Goal: Task Accomplishment & Management: Complete application form

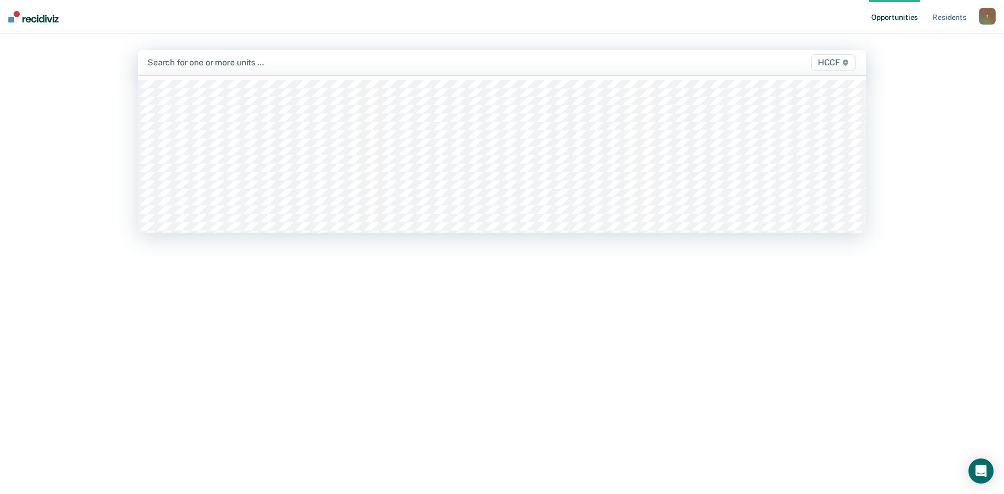
click at [187, 66] on div at bounding box center [395, 62] width 496 height 12
type input "la"
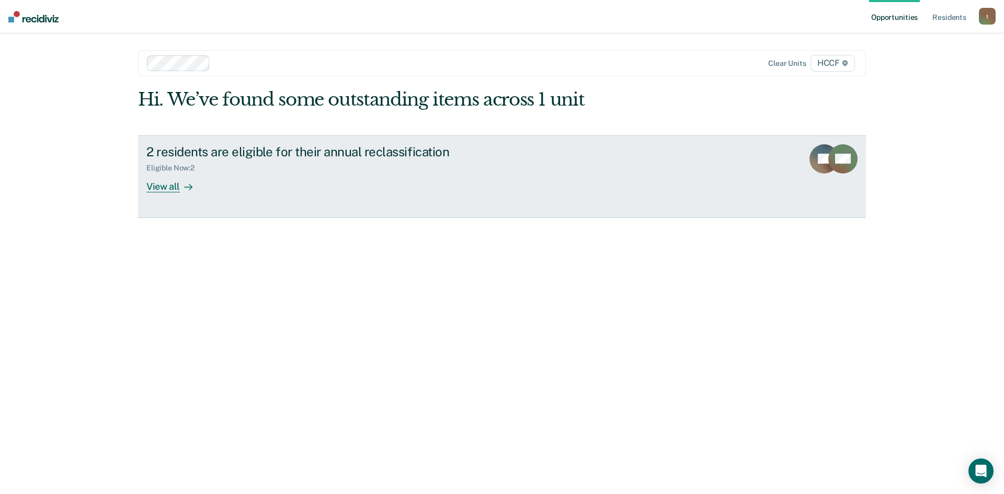
click at [176, 187] on div "View all" at bounding box center [175, 182] width 59 height 20
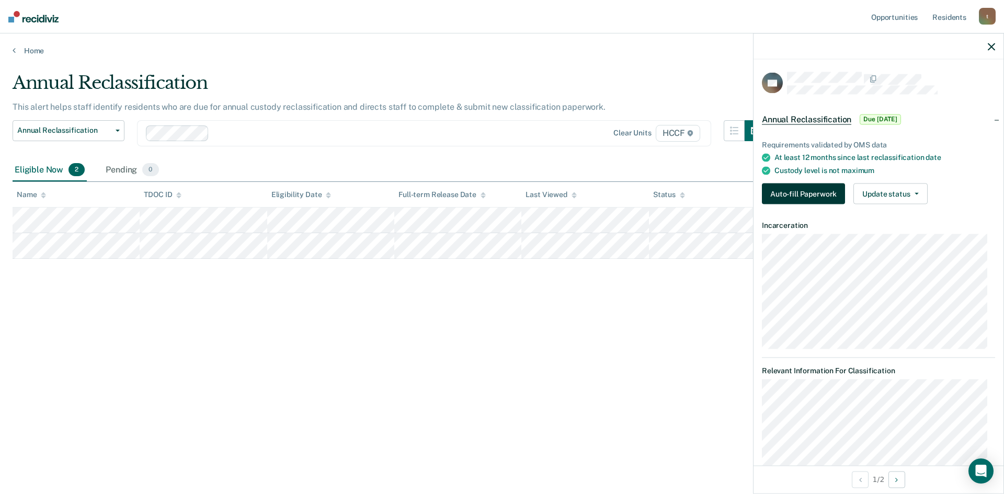
click at [830, 197] on button "Auto-fill Paperwork" at bounding box center [803, 194] width 83 height 21
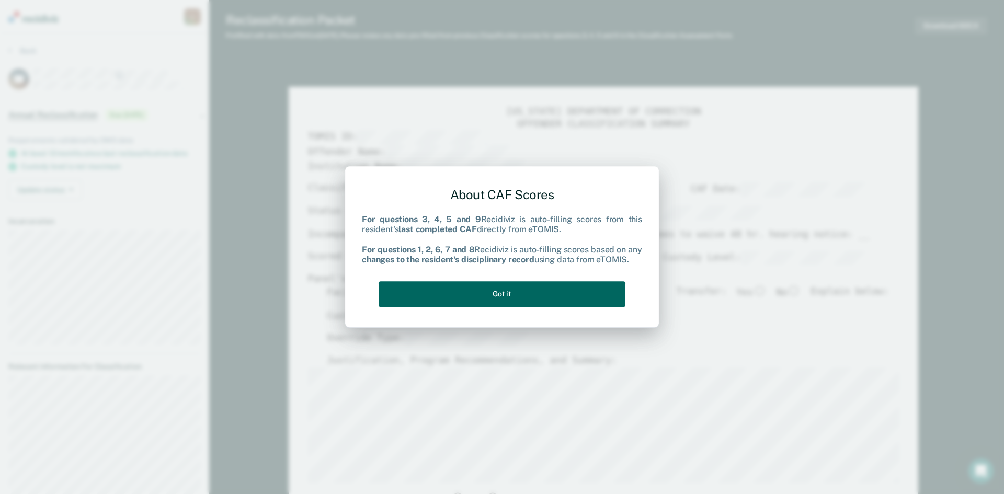
click at [505, 295] on button "Got it" at bounding box center [502, 294] width 247 height 26
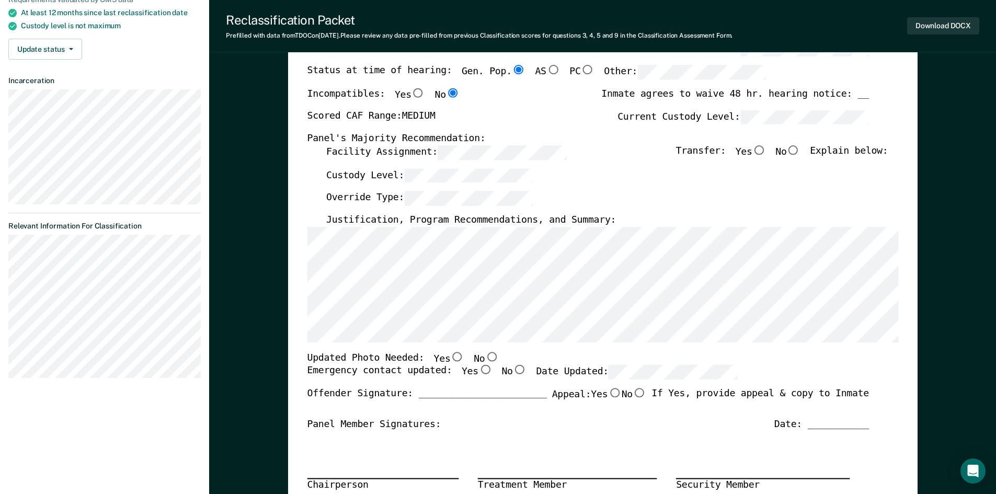
scroll to position [157, 0]
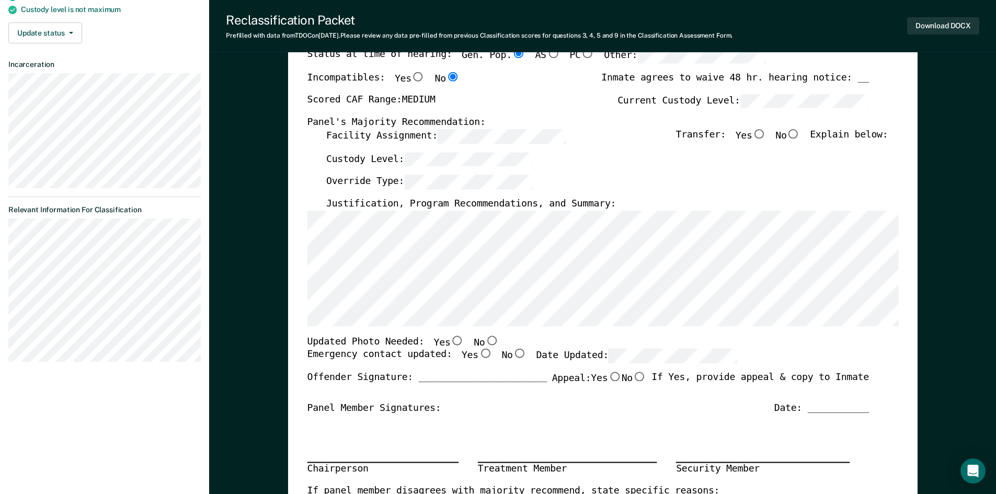
click at [903, 312] on div "TENNESSEE DEPARTMENT OF CORRECTION OFFENDER CLASSIFICATION SUMMARY TOMIS ID: Of…" at bounding box center [603, 340] width 630 height 821
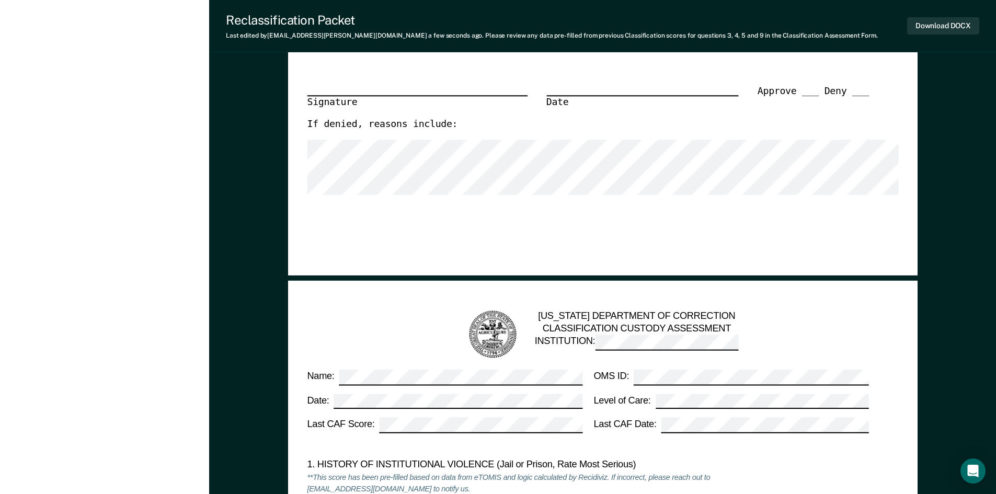
scroll to position [680, 0]
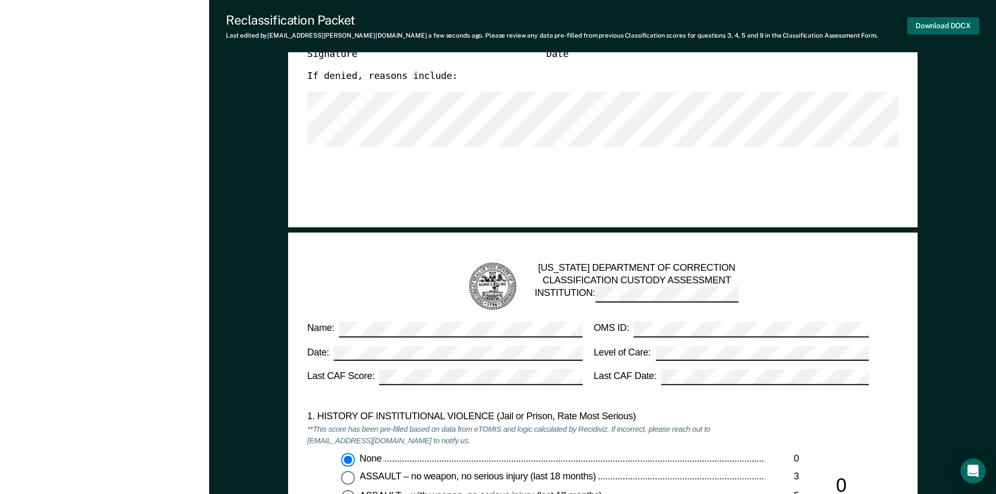
click at [927, 21] on button "Download DOCX" at bounding box center [943, 25] width 72 height 17
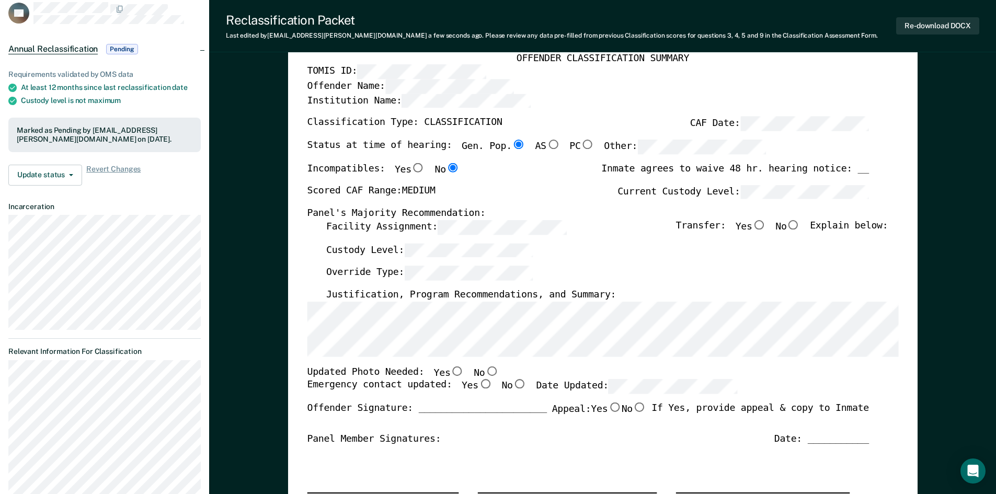
scroll to position [0, 0]
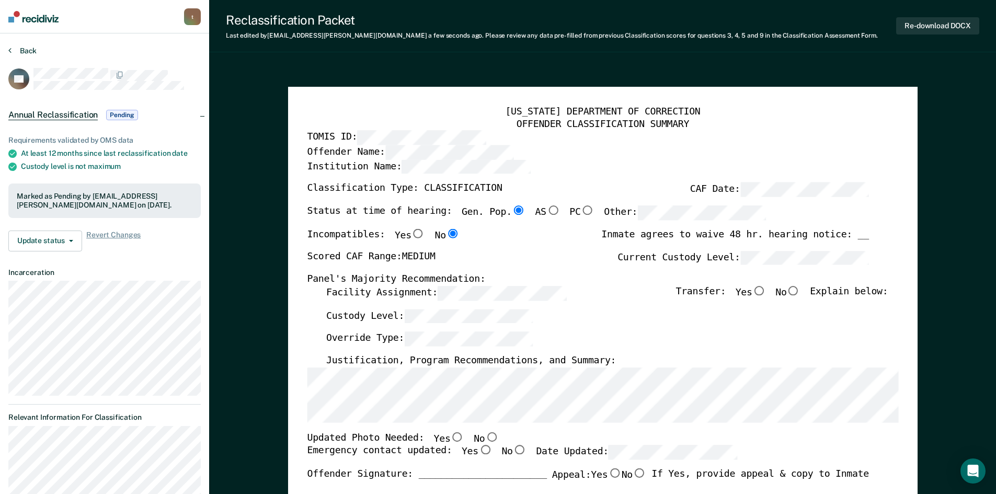
click at [9, 50] on icon at bounding box center [9, 50] width 3 height 8
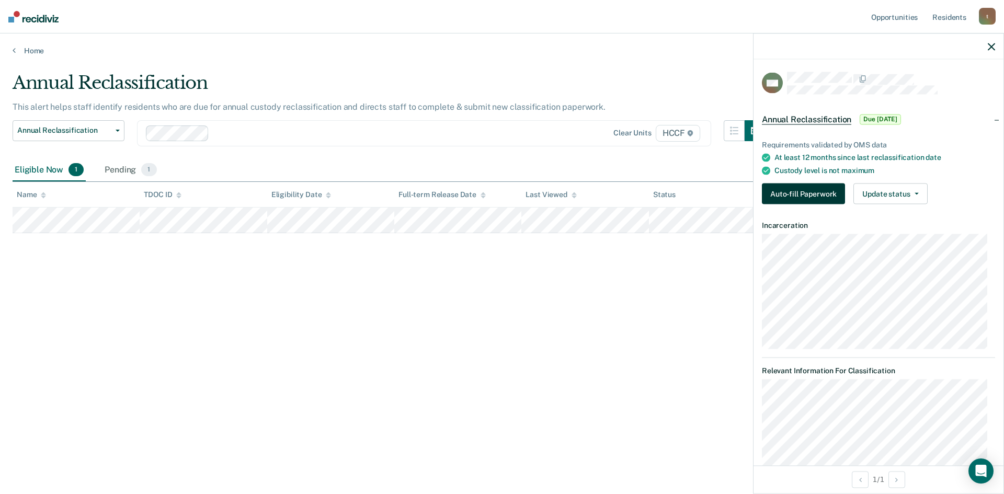
click at [797, 192] on button "Auto-fill Paperwork" at bounding box center [803, 194] width 83 height 21
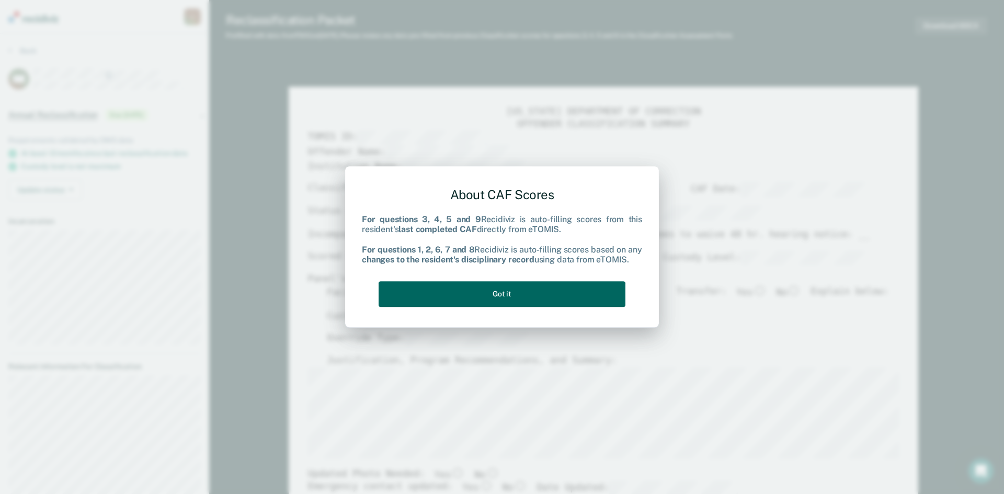
click at [546, 299] on button "Got it" at bounding box center [502, 294] width 247 height 26
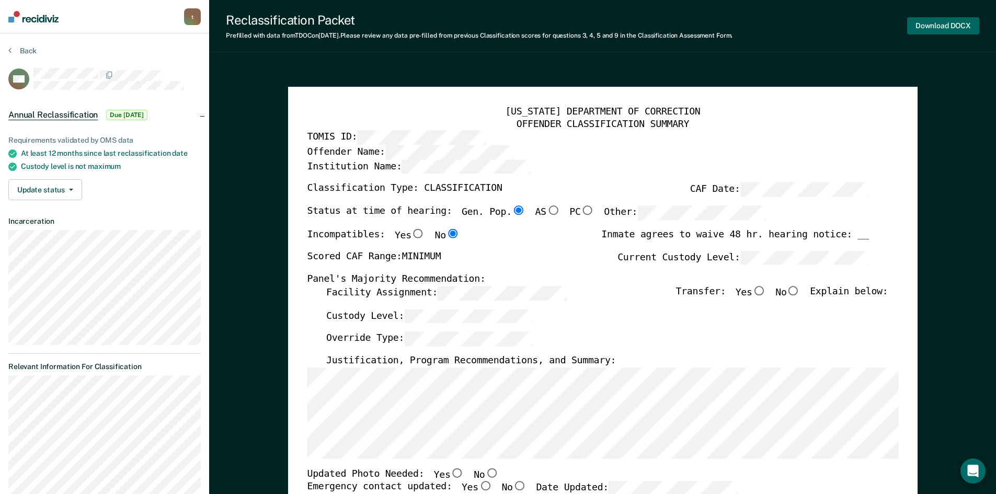
click at [941, 26] on button "Download DOCX" at bounding box center [943, 25] width 72 height 17
type textarea "x"
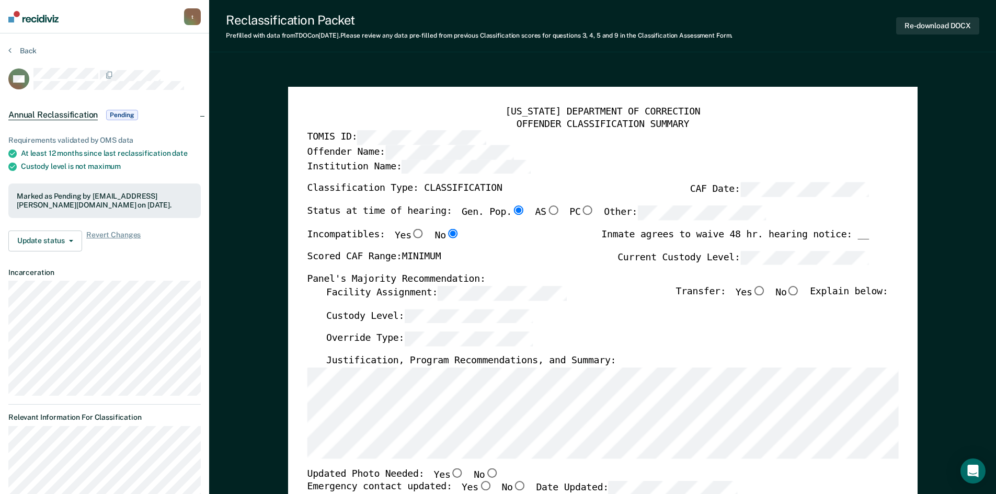
click at [929, 25] on button "Re-download DOCX" at bounding box center [937, 25] width 83 height 17
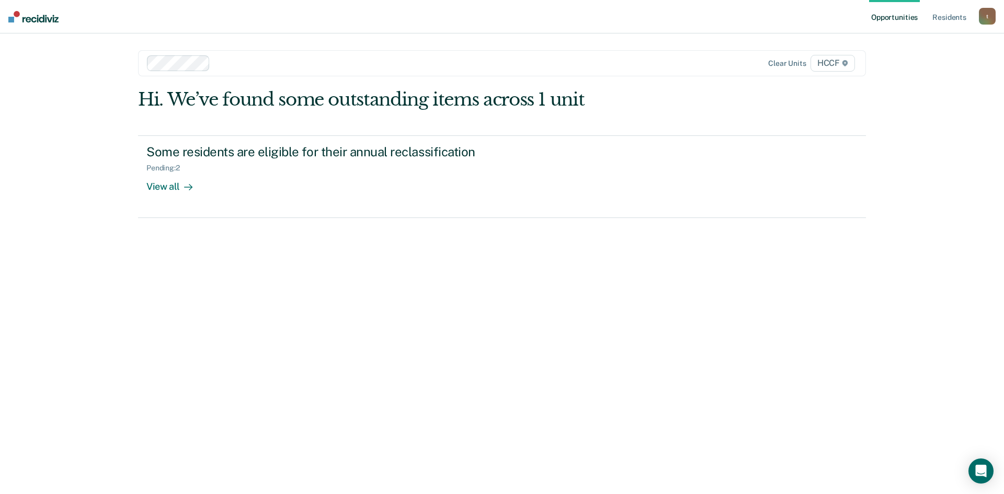
click at [420, 294] on div "Hi. We’ve found some outstanding items across 1 unit Some residents are eligibl…" at bounding box center [502, 277] width 728 height 377
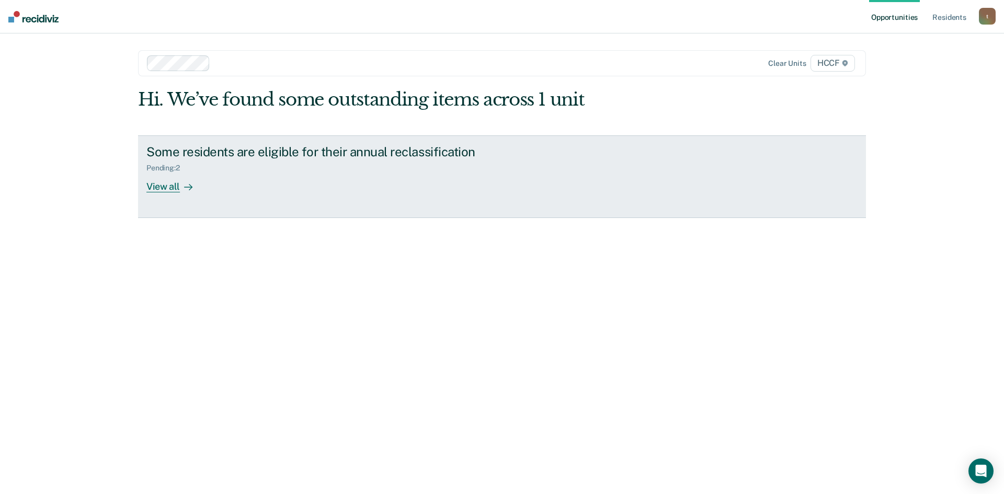
click at [167, 187] on div "View all" at bounding box center [175, 182] width 59 height 20
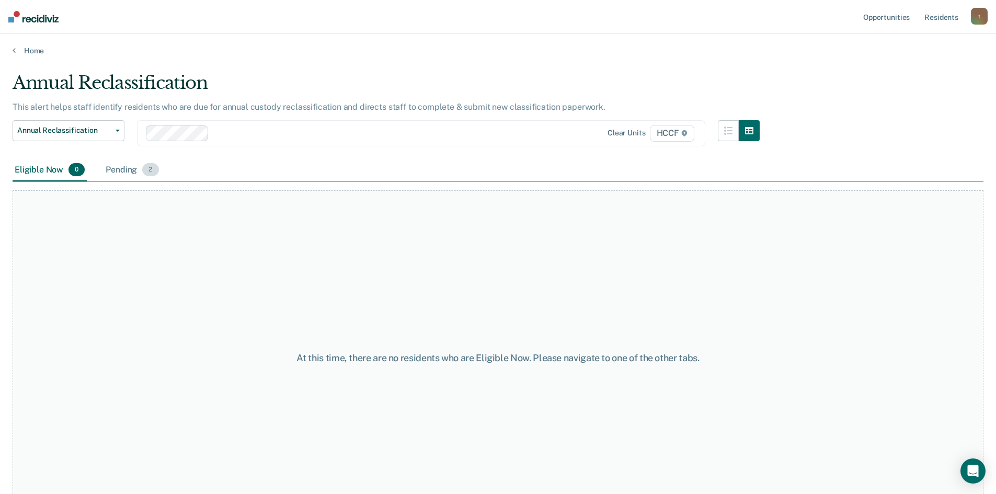
click at [130, 169] on div "Pending 2" at bounding box center [132, 170] width 57 height 23
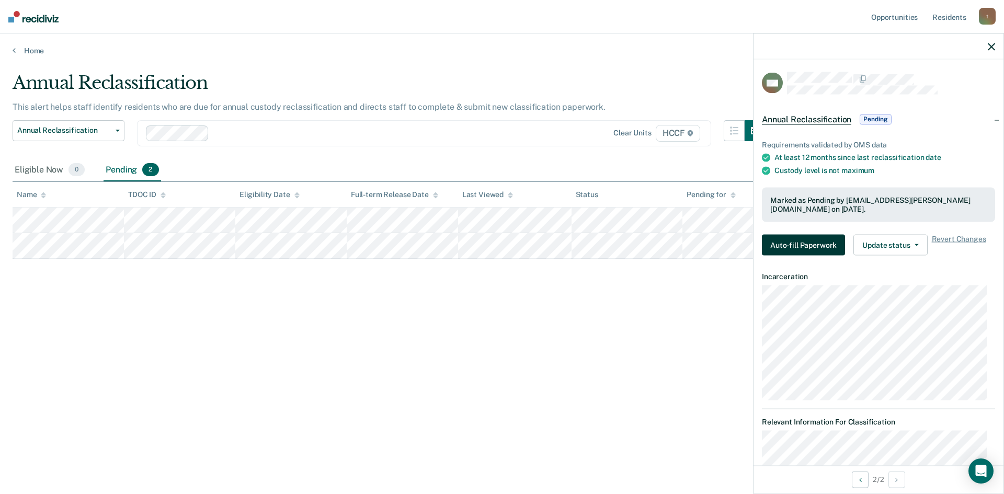
click at [813, 247] on button "Auto-fill Paperwork" at bounding box center [803, 245] width 83 height 21
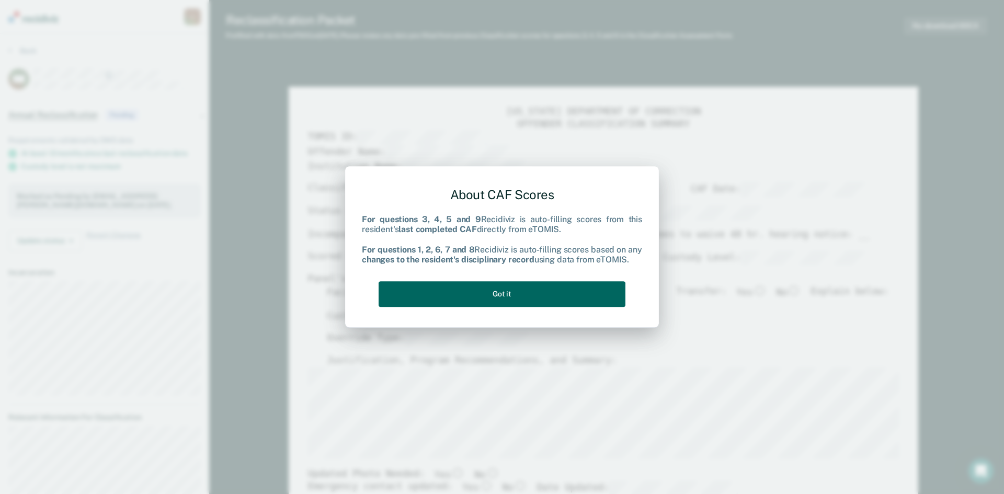
click at [558, 294] on button "Got it" at bounding box center [502, 294] width 247 height 26
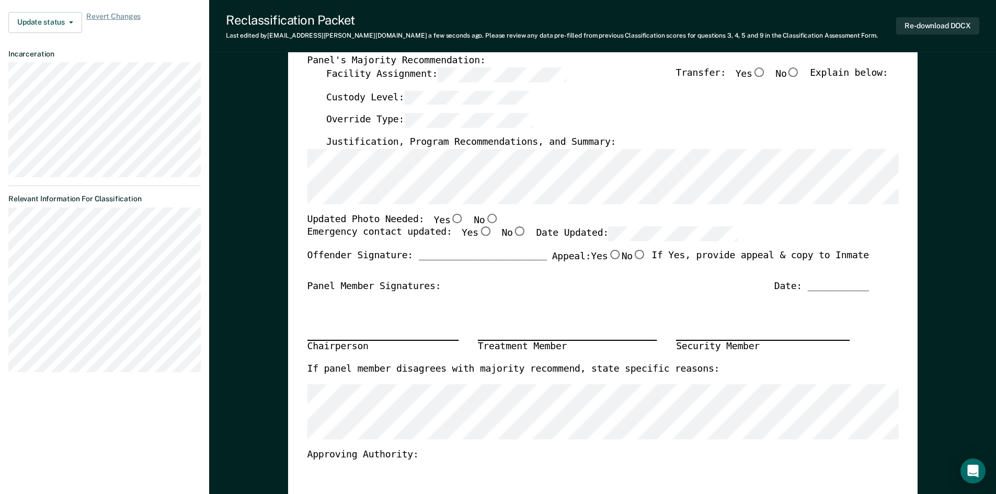
scroll to position [209, 0]
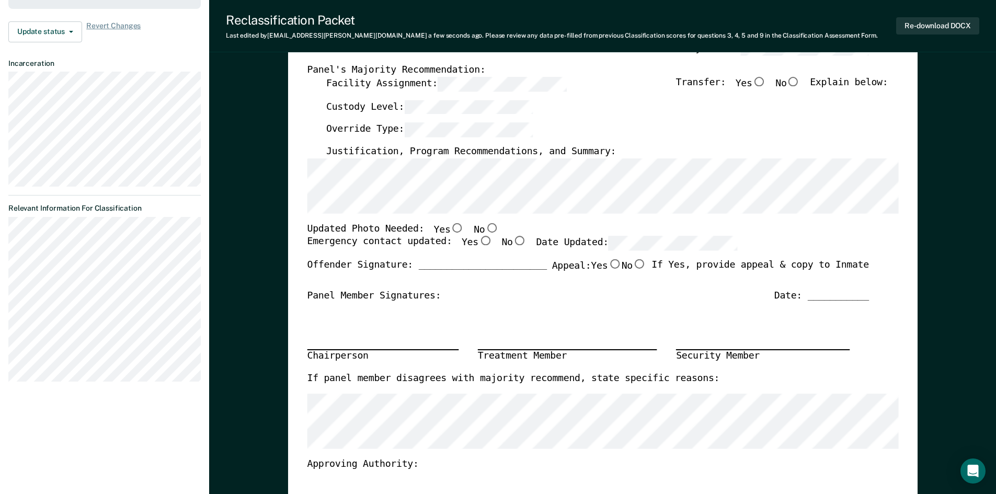
click at [310, 254] on div "Emergency contact updated: Yes No Date Updated:" at bounding box center [522, 247] width 430 height 23
click at [311, 253] on div "Emergency contact updated: Yes No Date Updated:" at bounding box center [522, 247] width 430 height 23
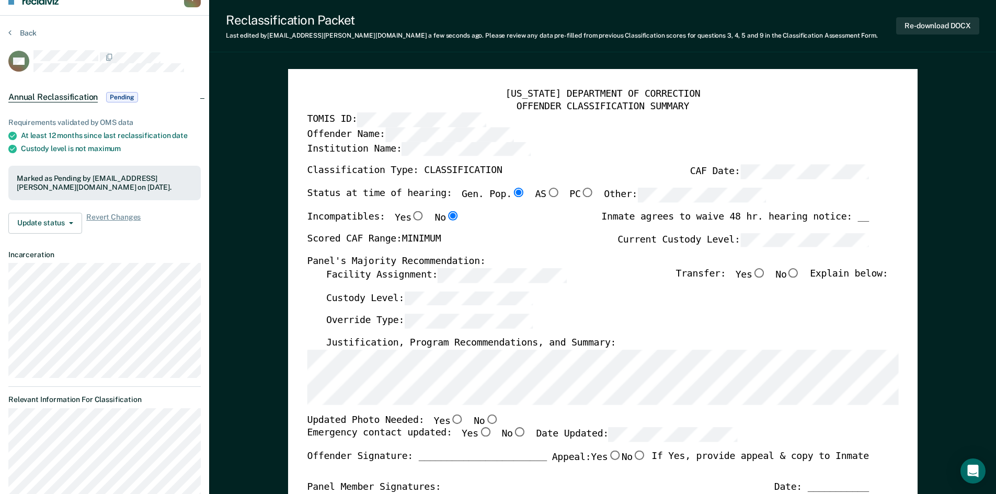
scroll to position [0, 0]
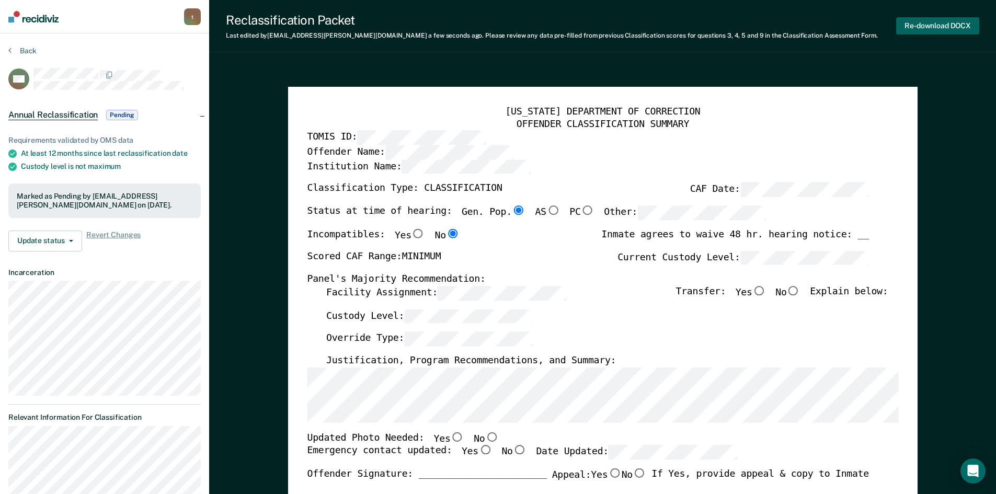
click at [936, 24] on button "Re-download DOCX" at bounding box center [937, 25] width 83 height 17
type textarea "x"
click at [13, 49] on button "Back" at bounding box center [22, 50] width 28 height 9
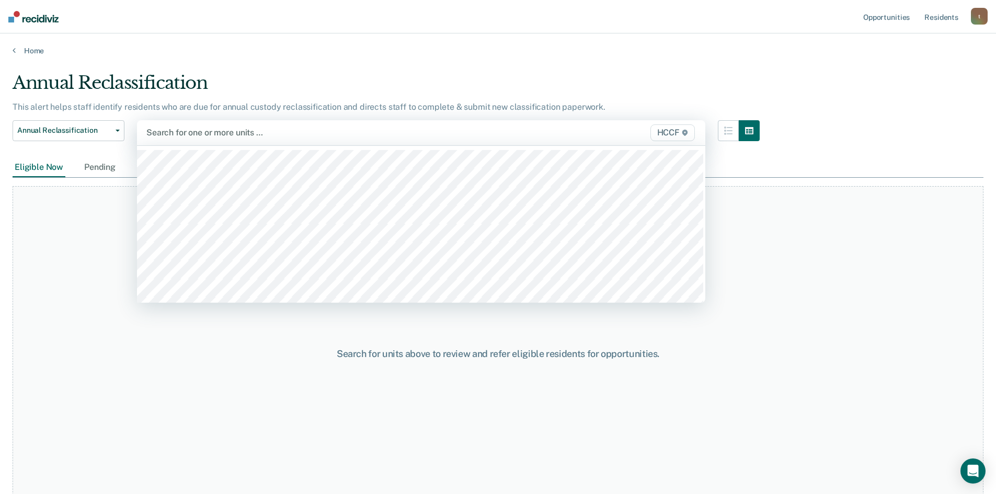
click at [176, 134] on div at bounding box center [338, 133] width 384 height 12
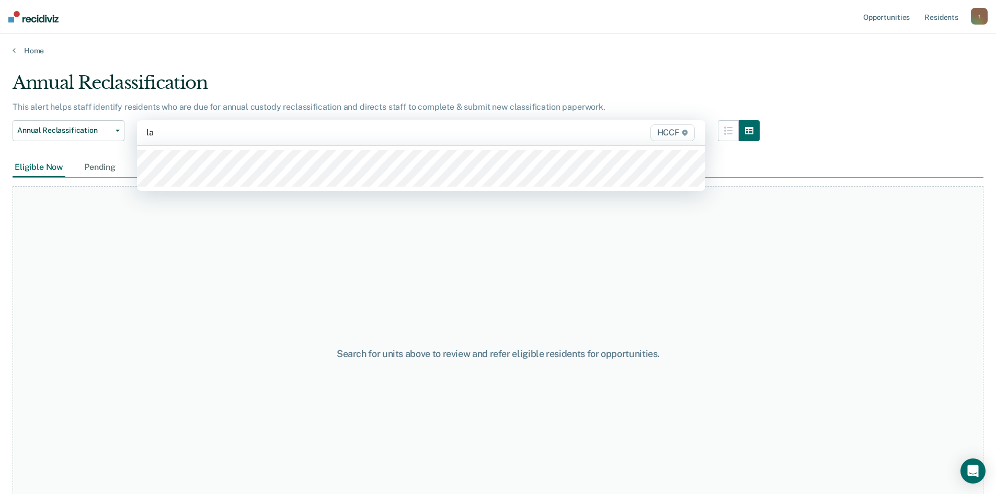
type input "la2"
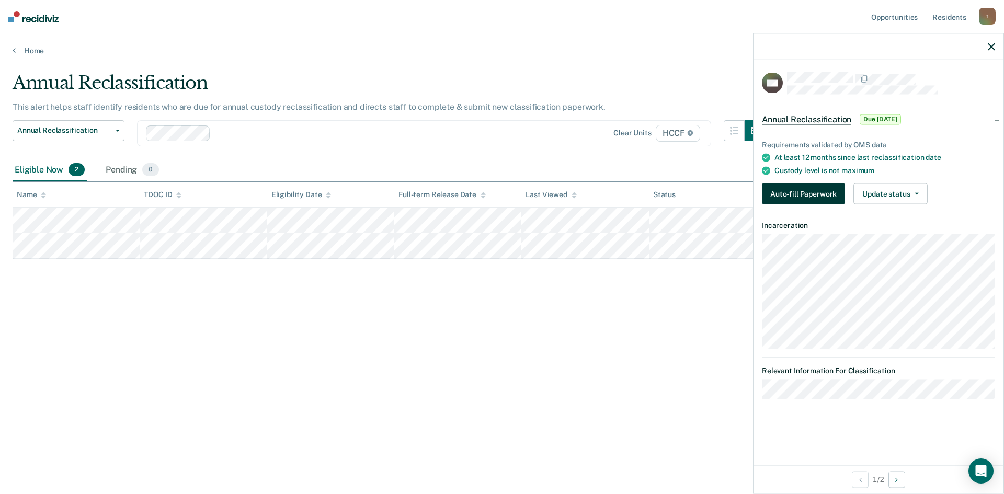
click at [815, 190] on button "Auto-fill Paperwork" at bounding box center [803, 194] width 83 height 21
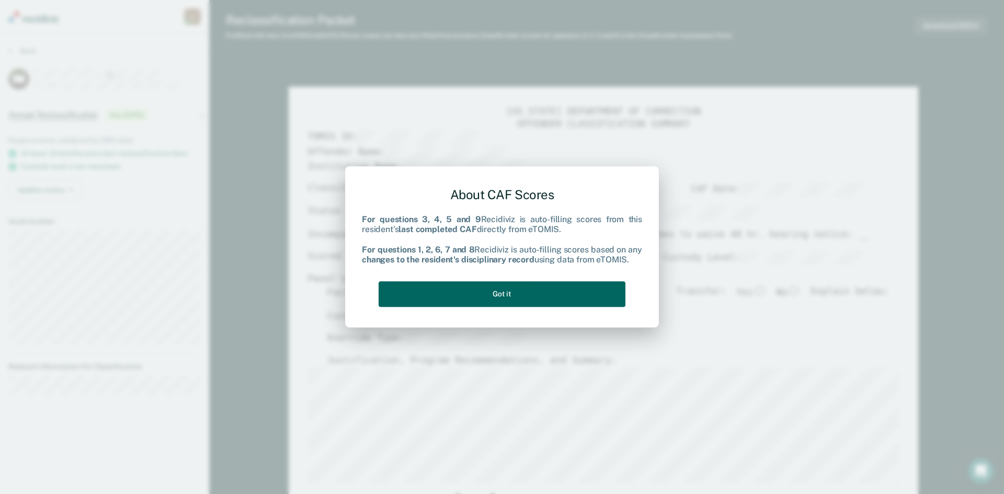
click at [484, 297] on button "Got it" at bounding box center [502, 294] width 247 height 26
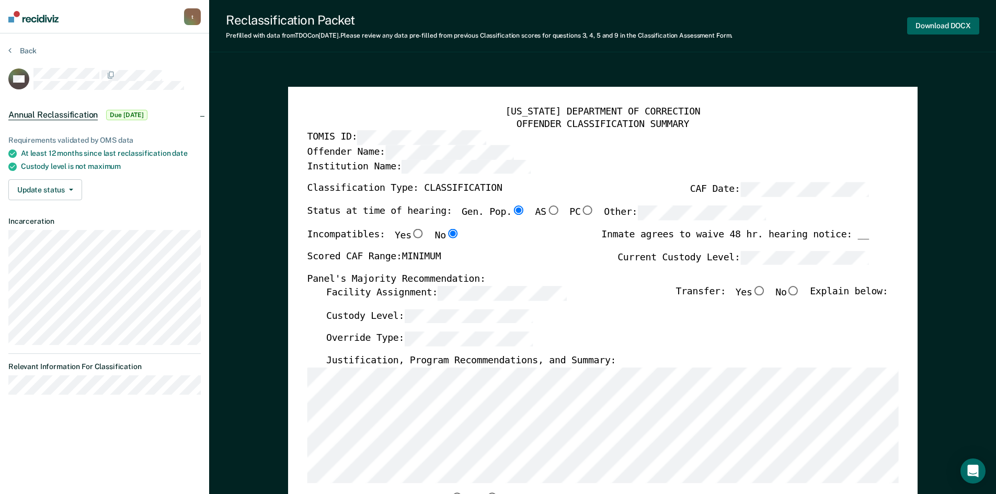
click at [929, 22] on button "Download DOCX" at bounding box center [943, 25] width 72 height 17
type textarea "x"
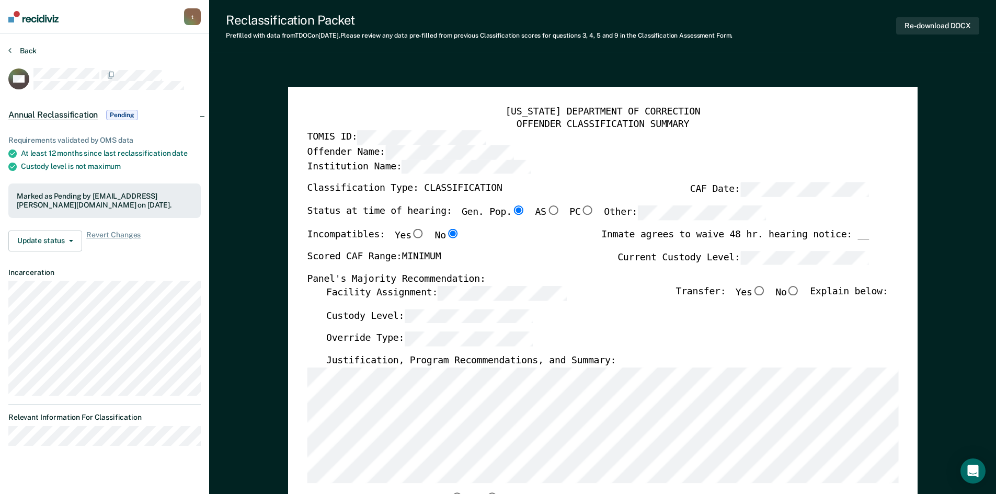
click at [10, 49] on icon at bounding box center [9, 50] width 3 height 8
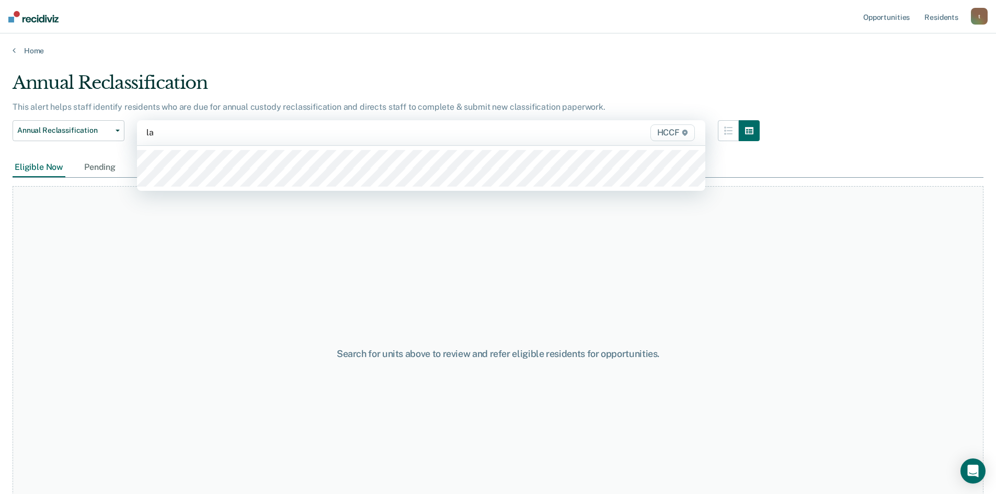
type input "la1"
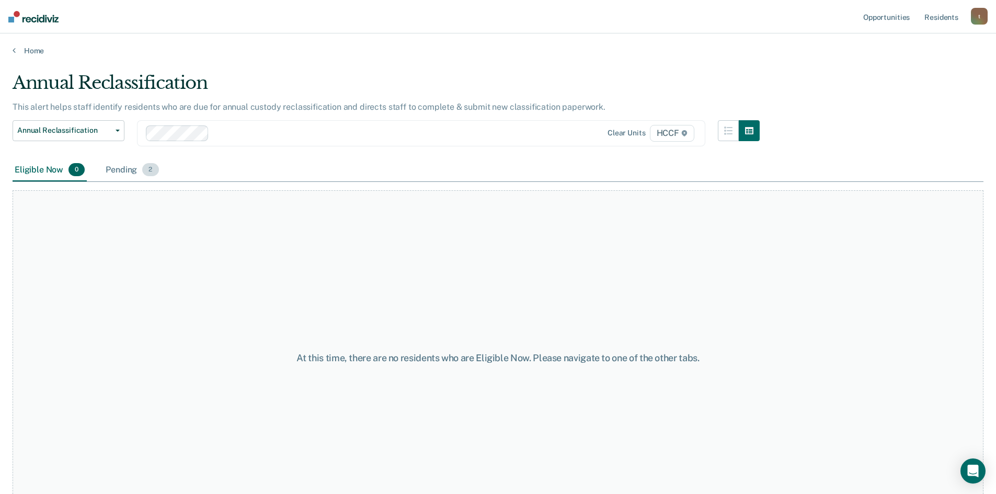
click at [119, 166] on div "Pending 2" at bounding box center [132, 170] width 57 height 23
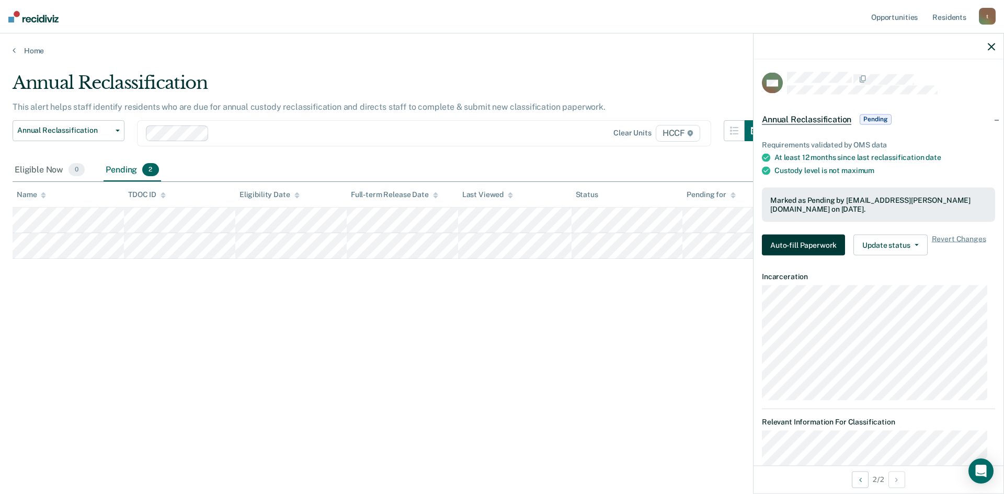
click at [805, 247] on button "Auto-fill Paperwork" at bounding box center [803, 245] width 83 height 21
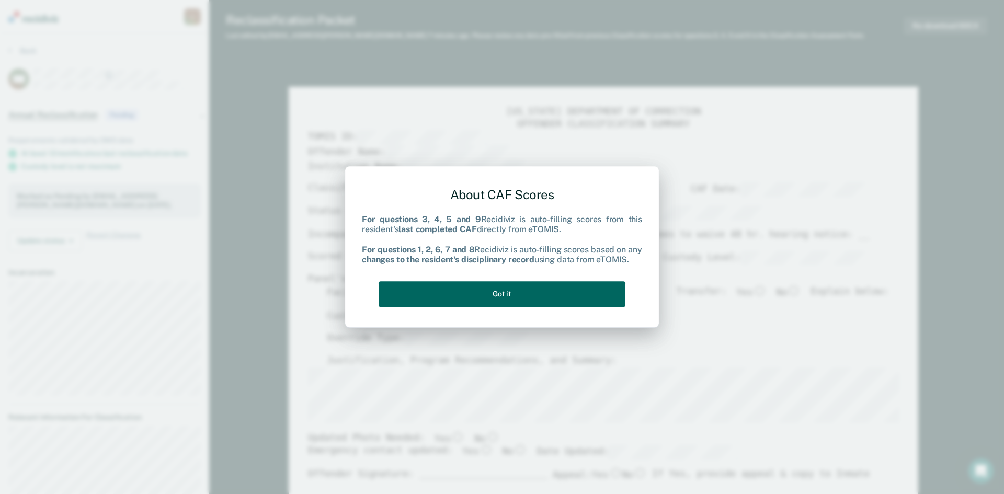
click at [497, 297] on button "Got it" at bounding box center [502, 294] width 247 height 26
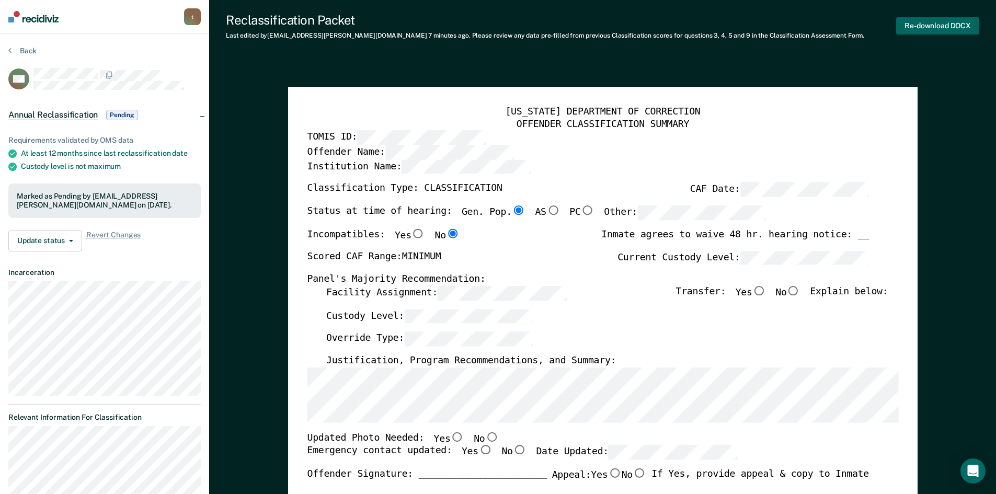
click at [954, 24] on button "Re-download DOCX" at bounding box center [937, 25] width 83 height 17
type textarea "x"
click at [7, 51] on section "Back MC Annual Reclassification Pending Requirements validated by OMS data At l…" at bounding box center [104, 322] width 209 height 578
click at [10, 51] on icon at bounding box center [9, 50] width 3 height 8
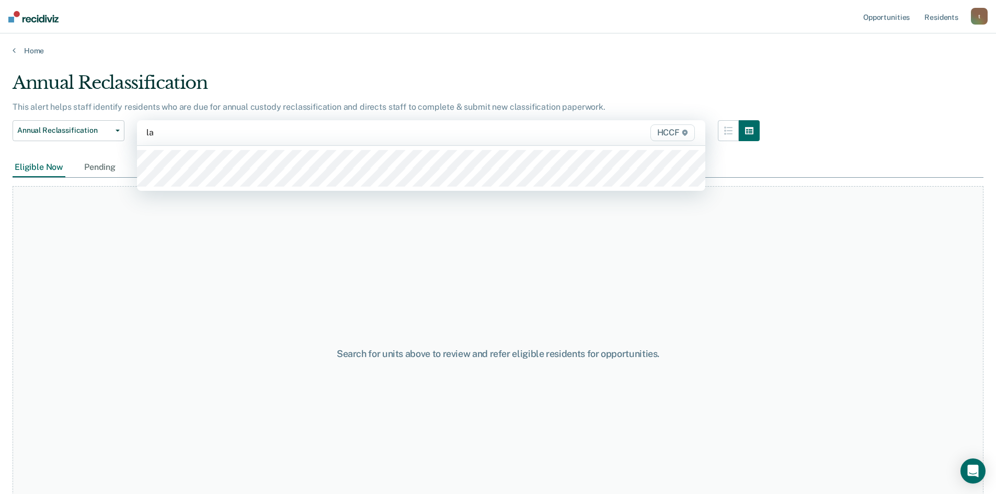
type input "la2"
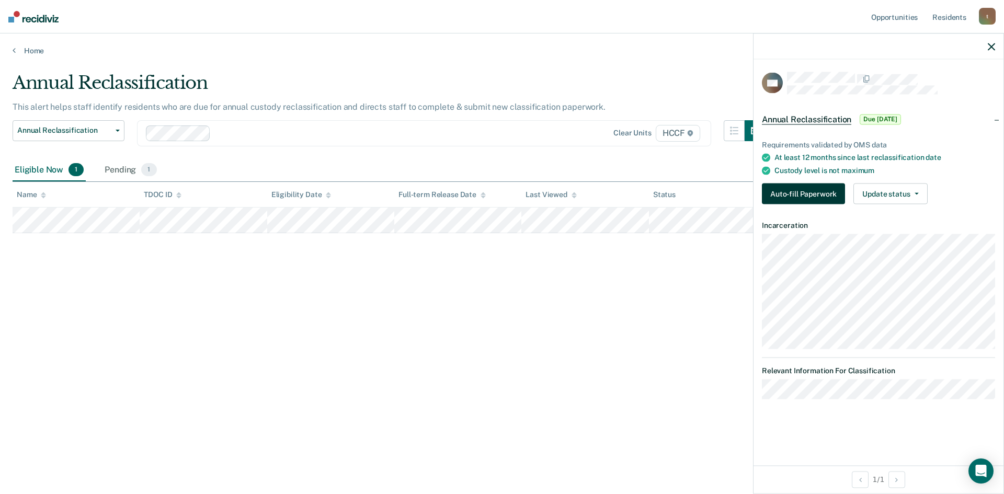
click at [829, 195] on button "Auto-fill Paperwork" at bounding box center [803, 194] width 83 height 21
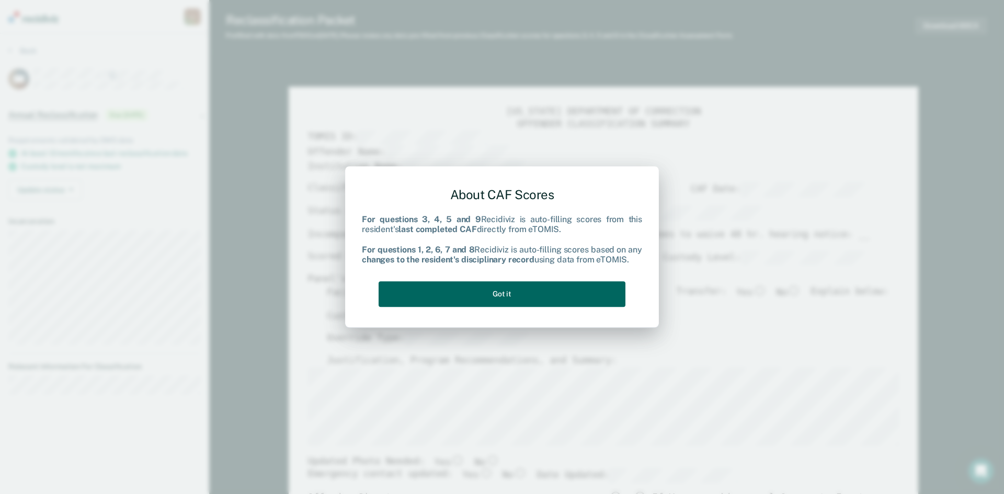
click at [567, 299] on button "Got it" at bounding box center [502, 294] width 247 height 26
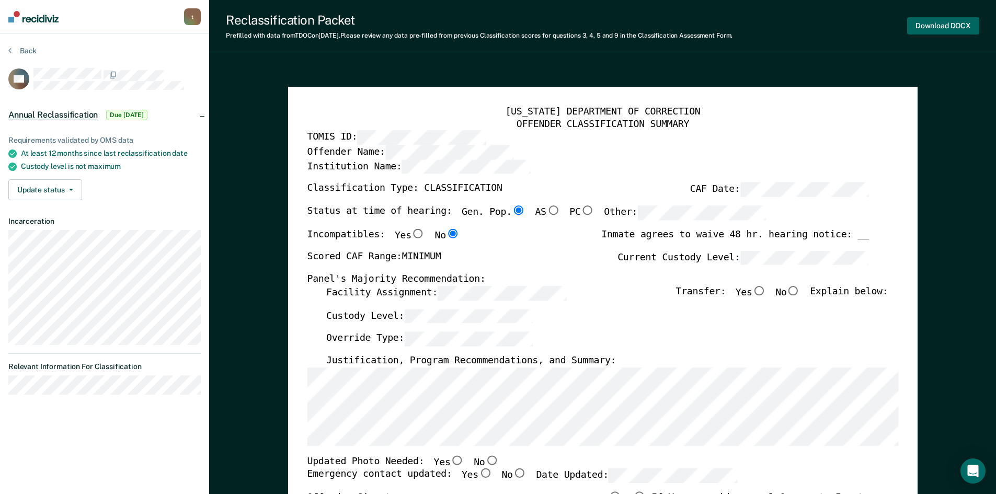
click at [946, 31] on button "Download DOCX" at bounding box center [943, 25] width 72 height 17
type textarea "x"
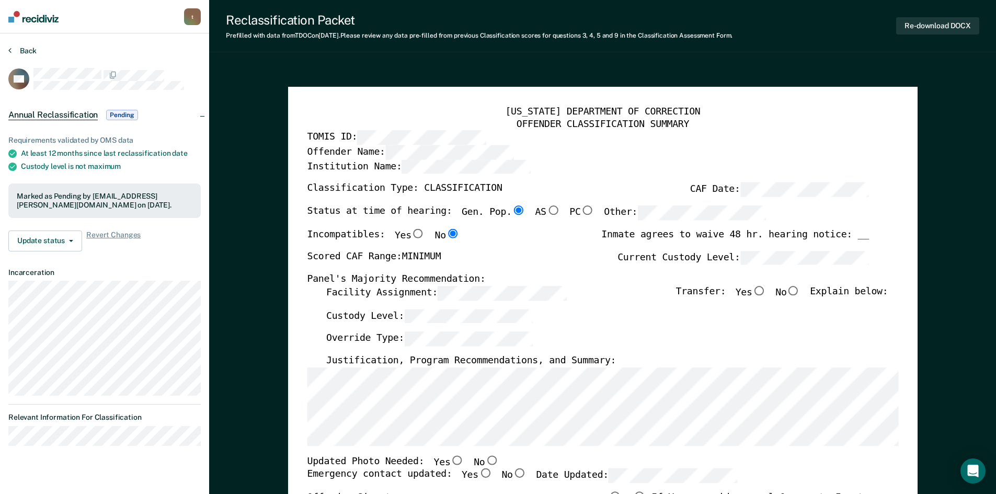
click at [20, 50] on button "Back" at bounding box center [22, 50] width 28 height 9
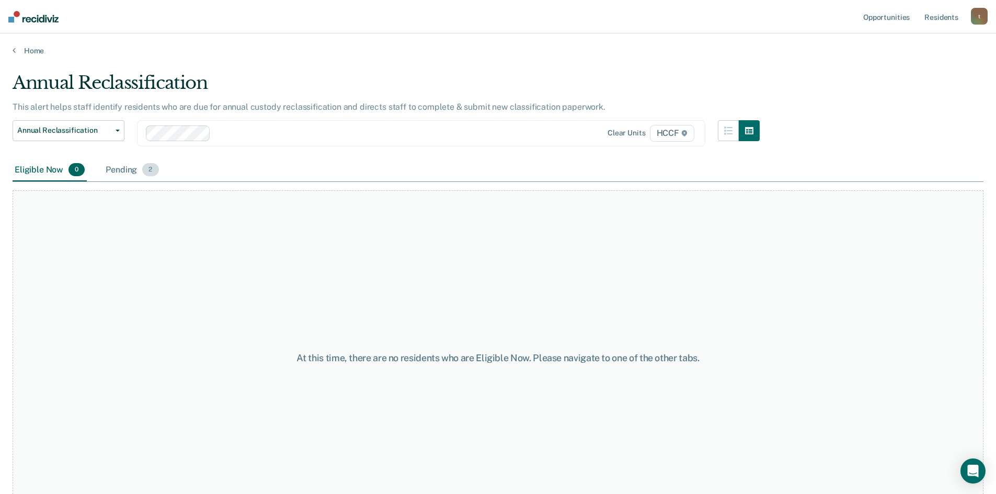
click at [129, 172] on div "Pending 2" at bounding box center [132, 170] width 57 height 23
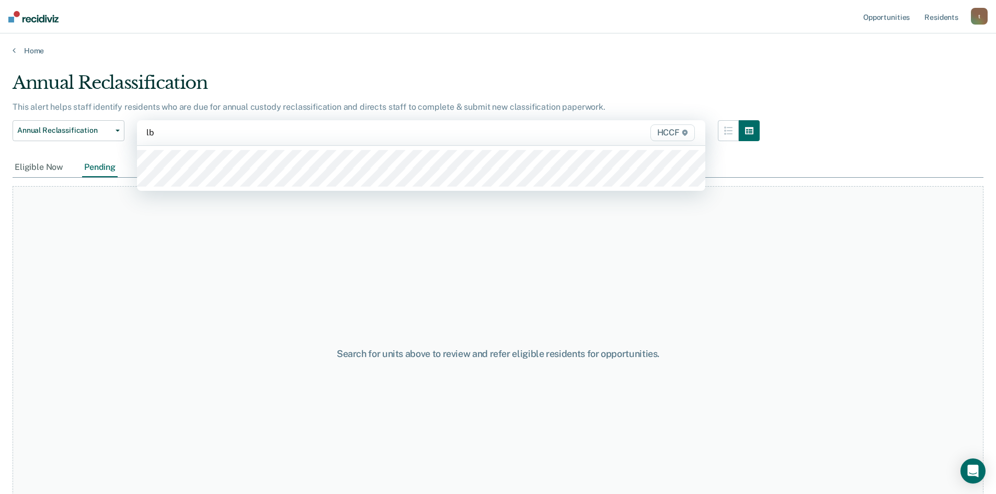
type input "lb1"
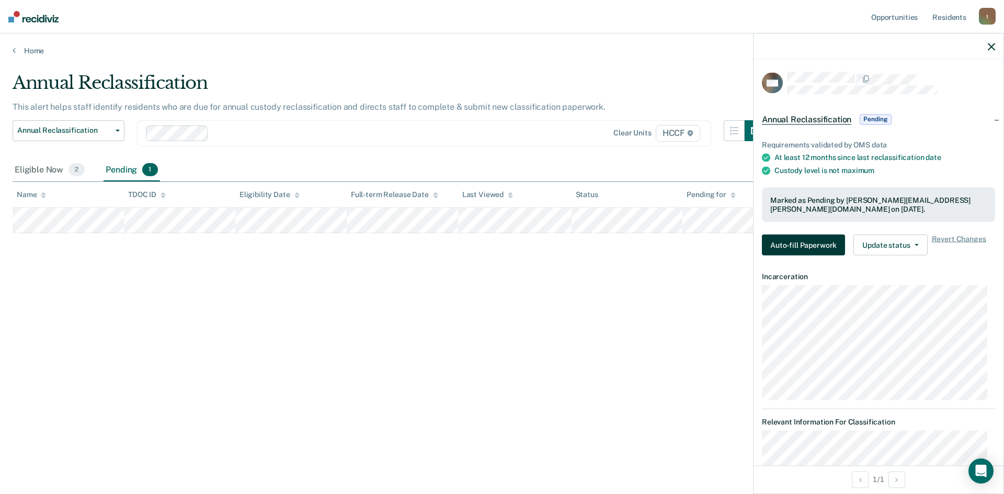
click at [795, 245] on button "Auto-fill Paperwork" at bounding box center [803, 245] width 83 height 21
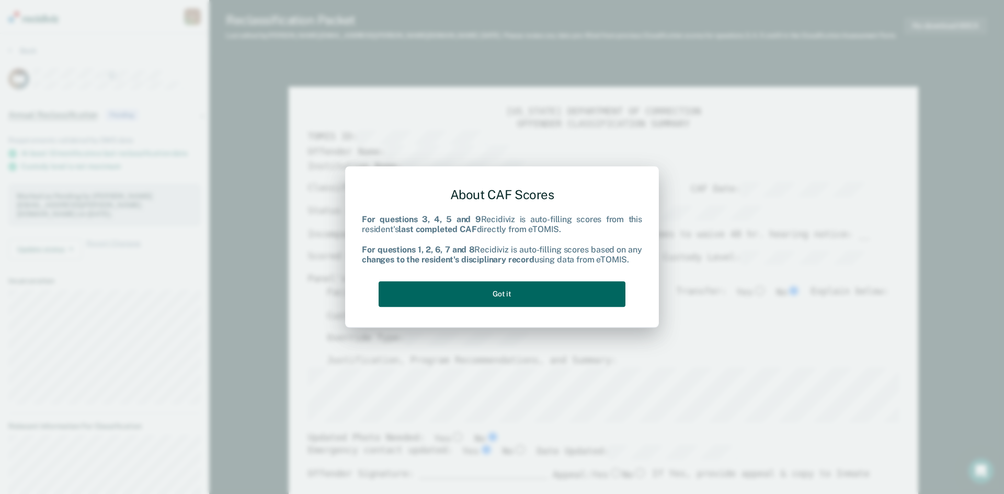
click at [483, 297] on button "Got it" at bounding box center [502, 294] width 247 height 26
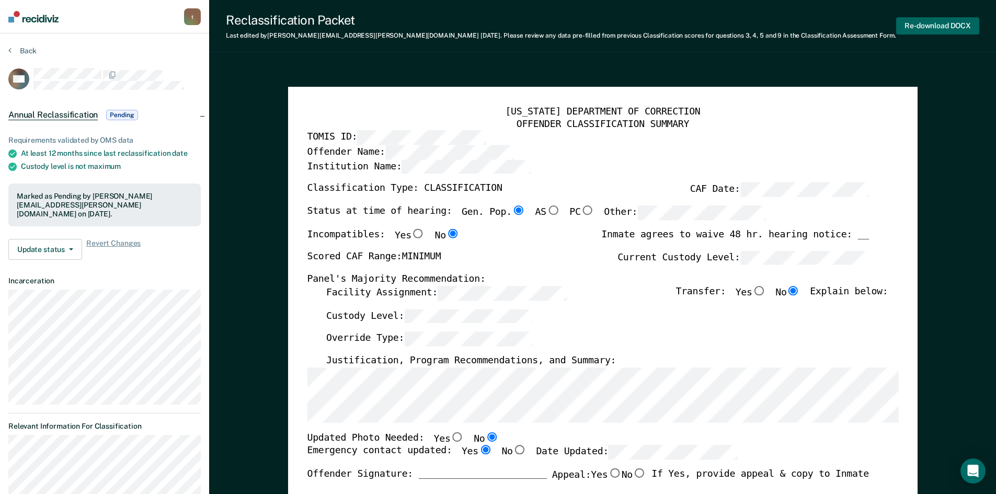
click at [940, 19] on button "Re-download DOCX" at bounding box center [937, 25] width 83 height 17
click at [12, 49] on button "Back" at bounding box center [22, 50] width 28 height 9
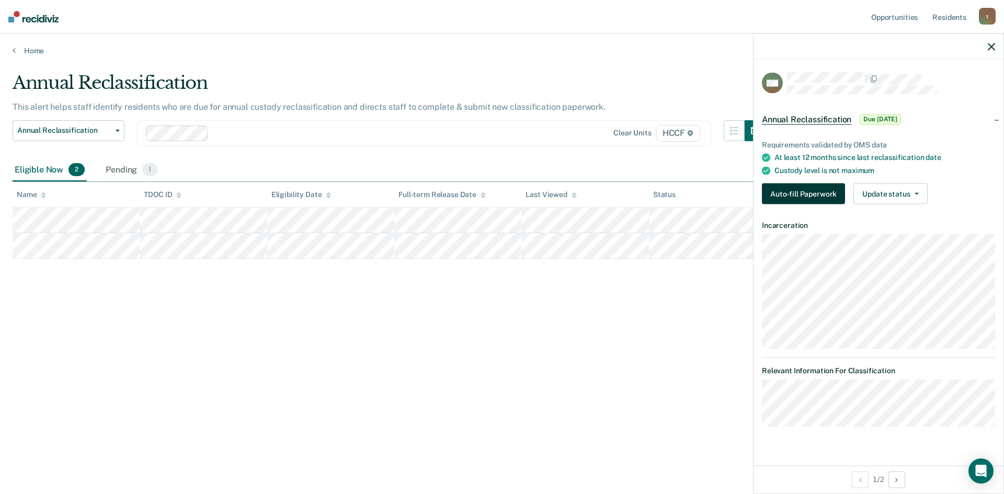
click at [809, 192] on button "Auto-fill Paperwork" at bounding box center [803, 194] width 83 height 21
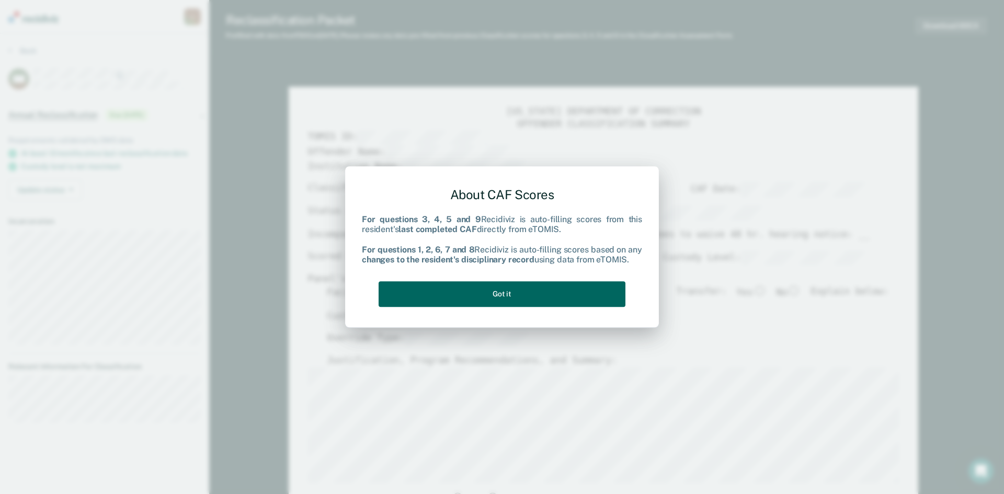
click at [506, 292] on button "Got it" at bounding box center [502, 294] width 247 height 26
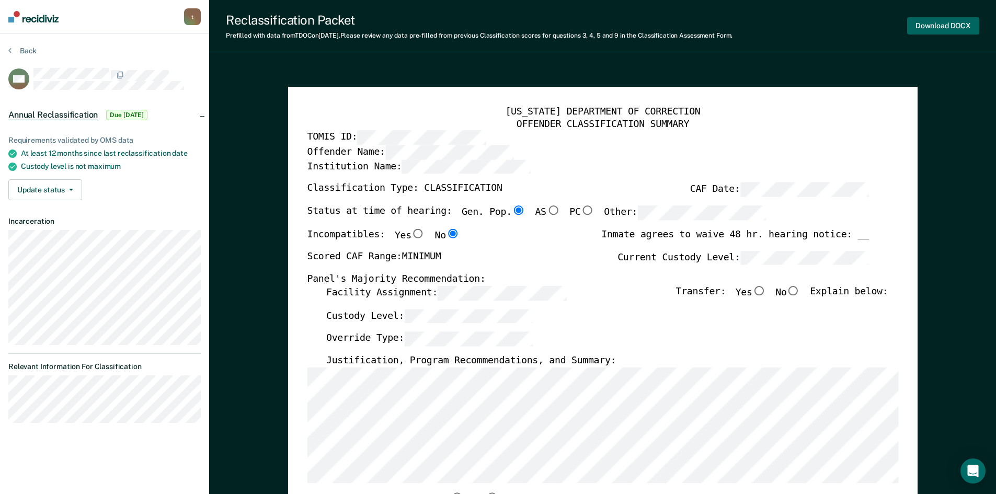
click at [926, 30] on button "Download DOCX" at bounding box center [943, 25] width 72 height 17
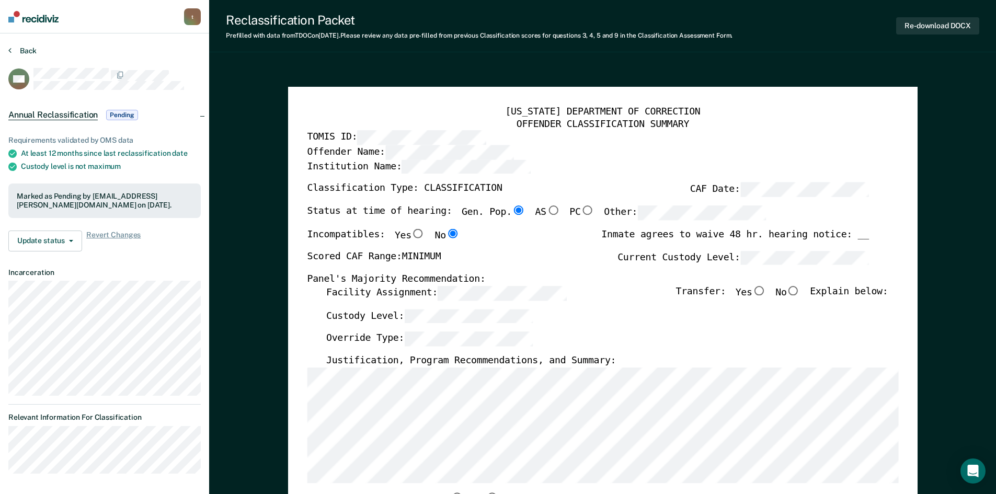
click at [12, 48] on button "Back" at bounding box center [22, 50] width 28 height 9
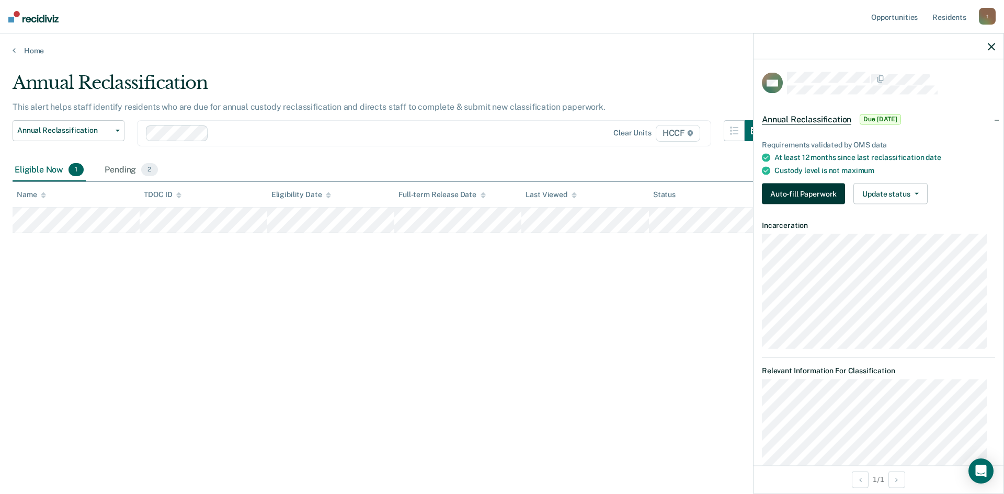
click at [793, 197] on button "Auto-fill Paperwork" at bounding box center [803, 194] width 83 height 21
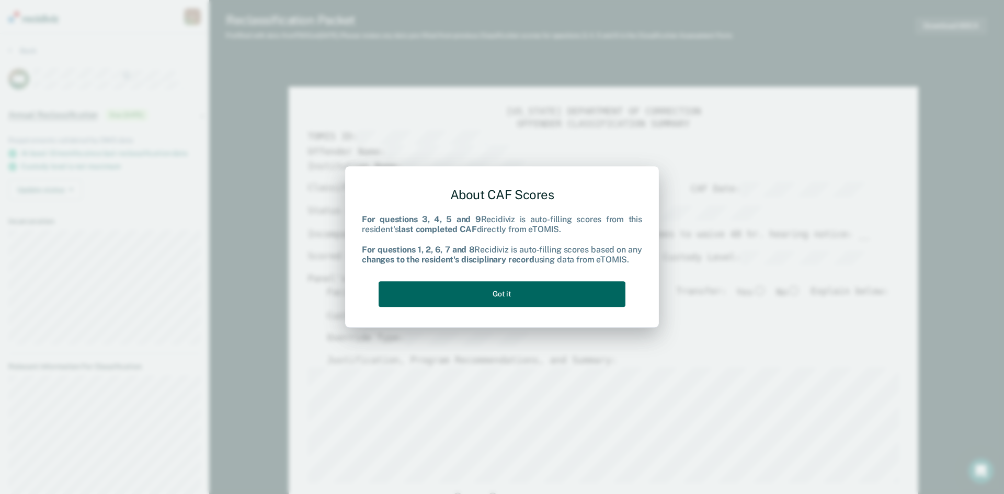
click at [533, 290] on button "Got it" at bounding box center [502, 294] width 247 height 26
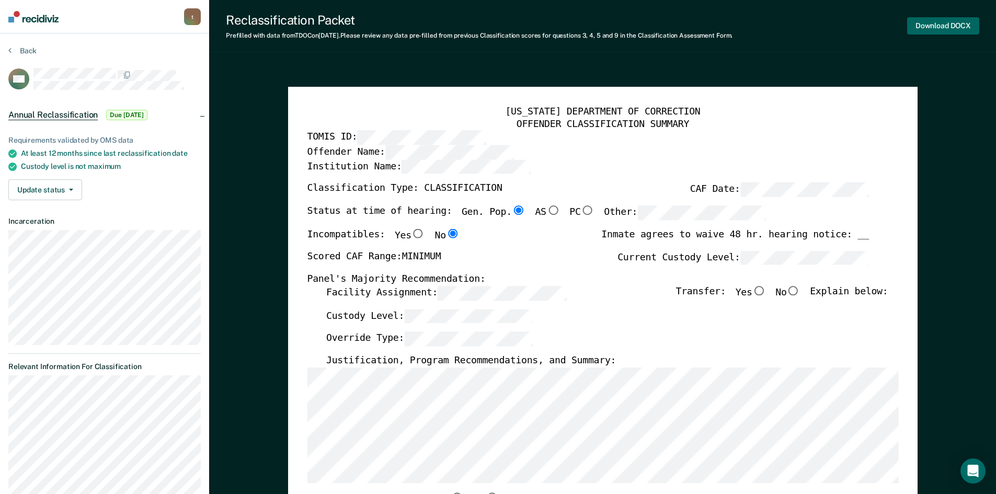
click at [933, 26] on button "Download DOCX" at bounding box center [943, 25] width 72 height 17
type textarea "x"
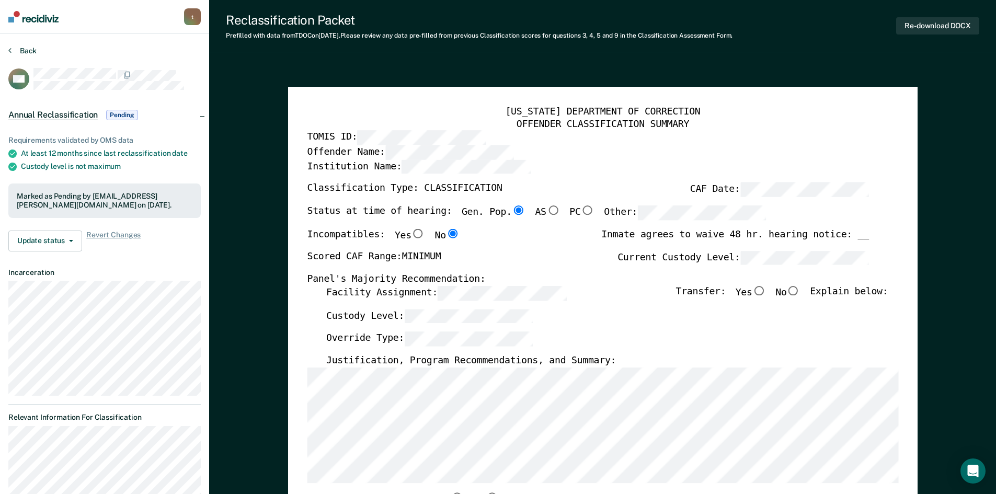
click at [21, 48] on button "Back" at bounding box center [22, 50] width 28 height 9
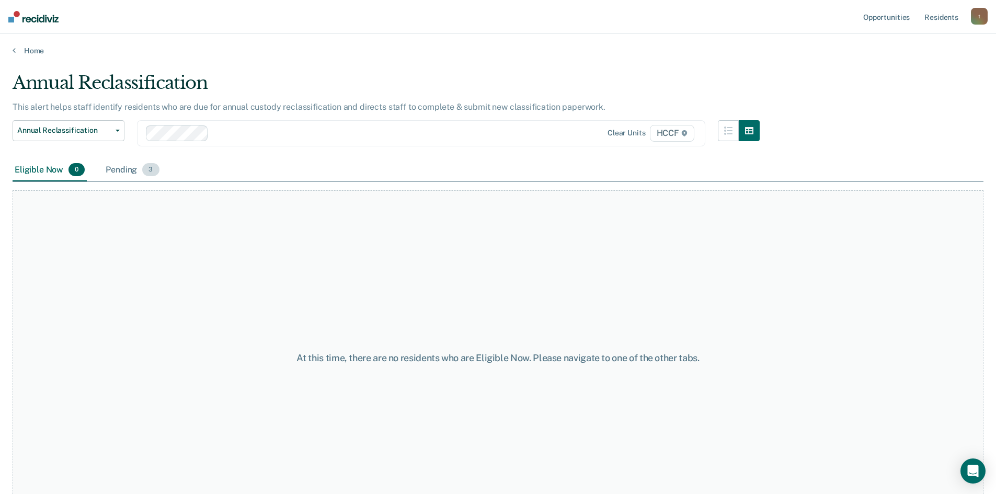
drag, startPoint x: 142, startPoint y: 163, endPoint x: 137, endPoint y: 166, distance: 6.8
click at [142, 163] on div "Pending 3" at bounding box center [133, 170] width 58 height 23
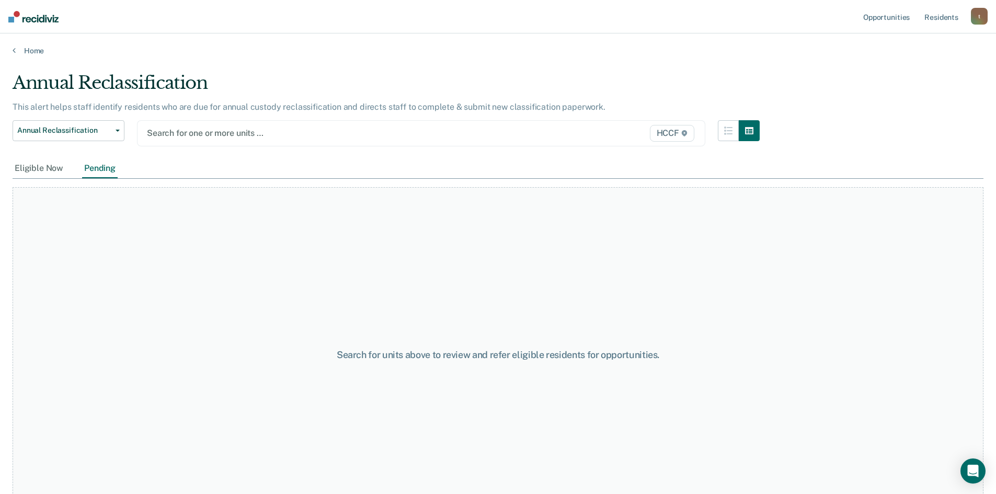
click at [194, 134] on div at bounding box center [338, 133] width 383 height 12
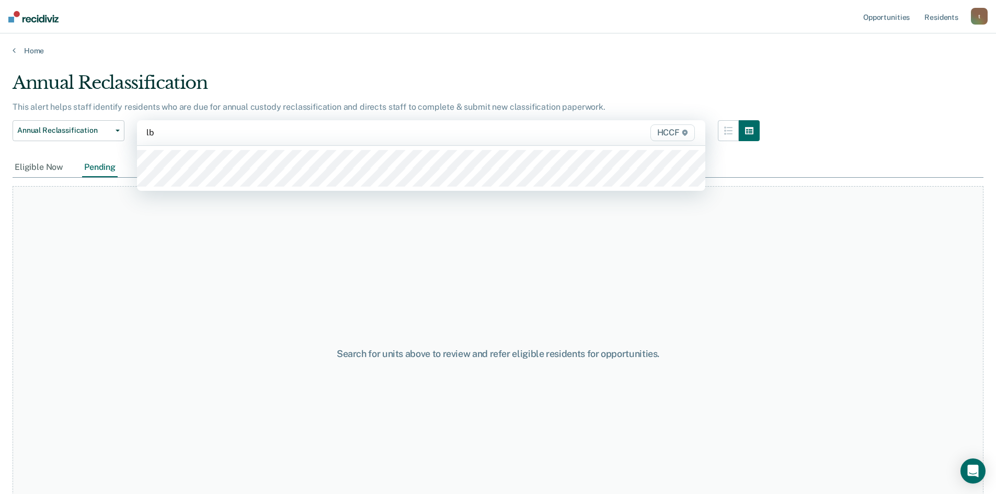
type input "lb2"
type input "lc1"
type input "lc2"
type input "ld1"
type input "ld2"
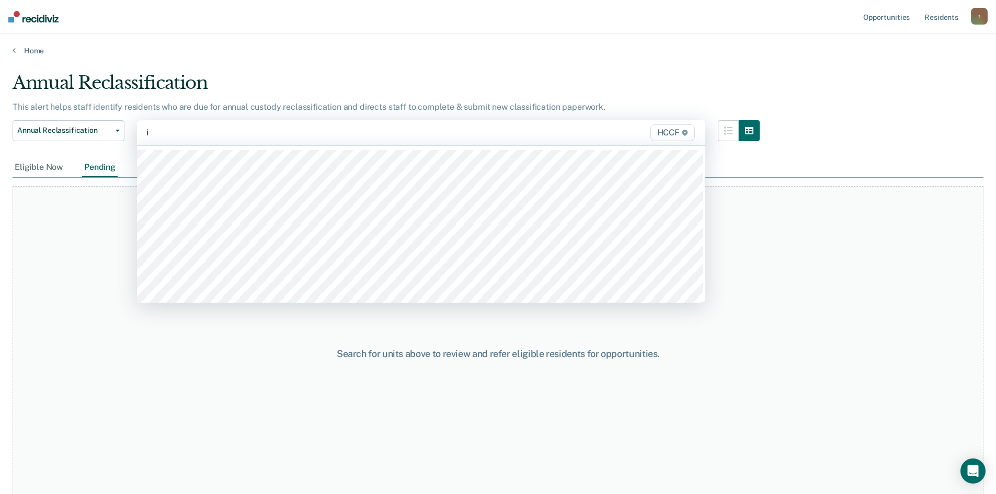
type input "ia"
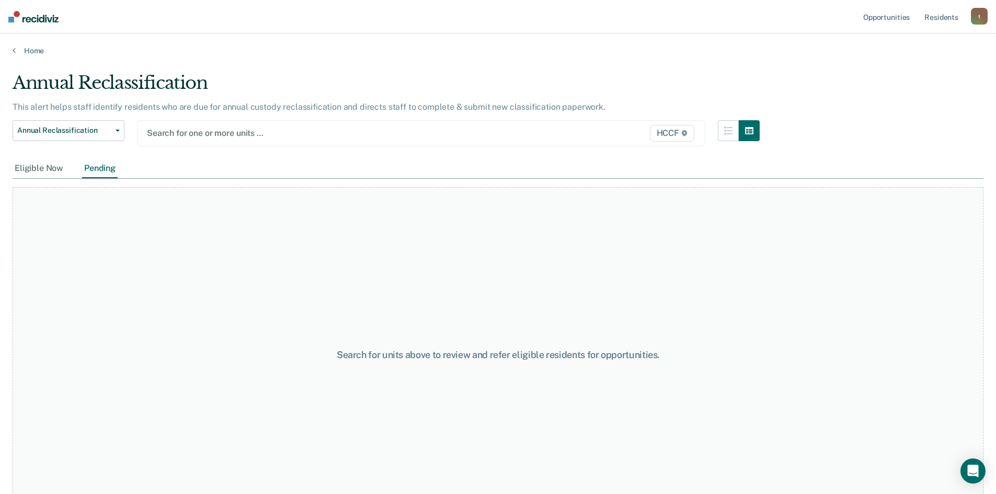
click at [173, 134] on div at bounding box center [338, 133] width 383 height 12
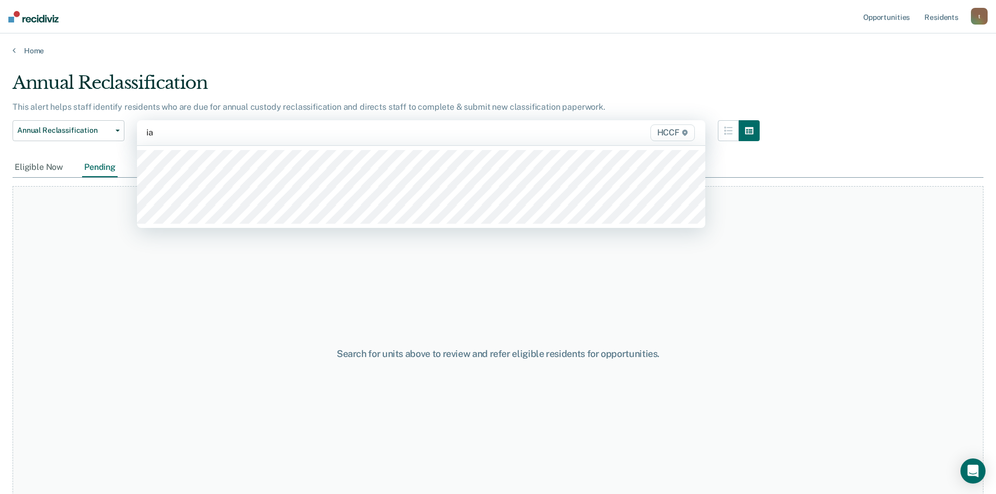
type input "ia2"
type input "ia1"
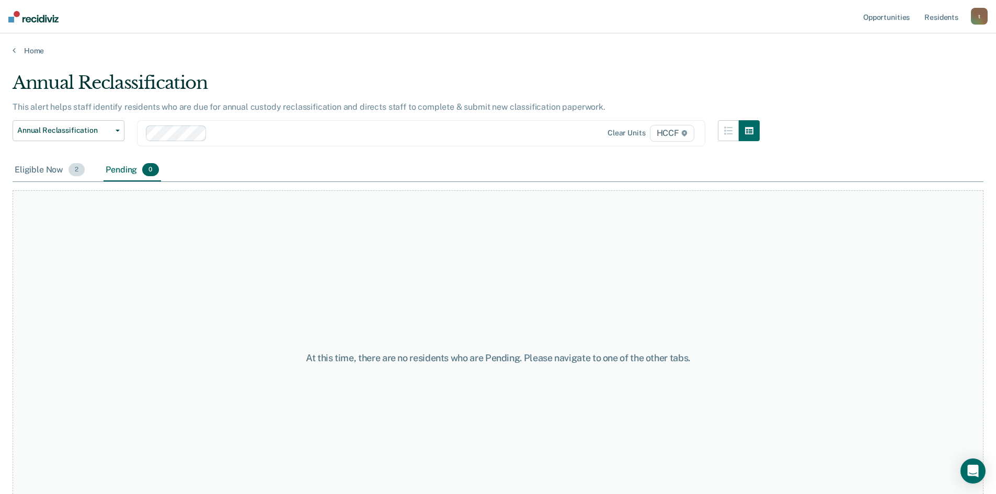
click at [69, 172] on span "2" at bounding box center [77, 170] width 16 height 14
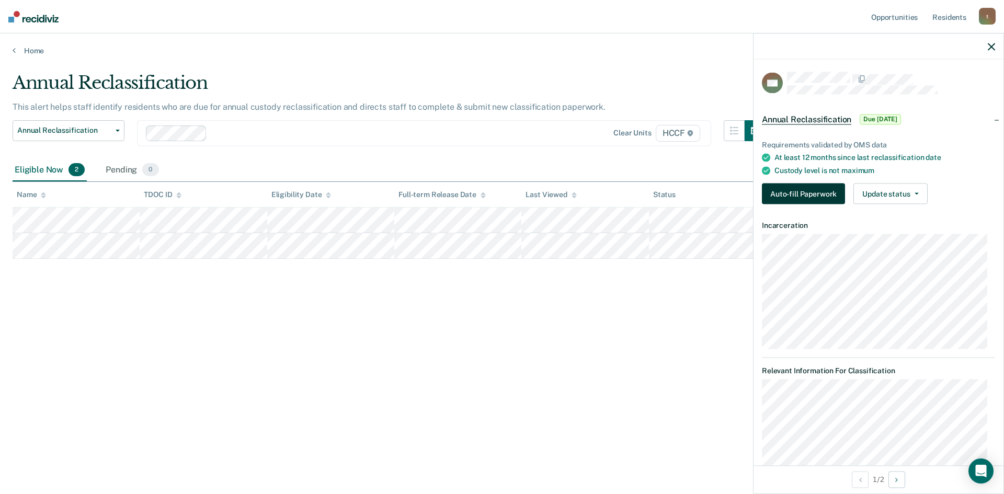
click at [819, 194] on button "Auto-fill Paperwork" at bounding box center [803, 194] width 83 height 21
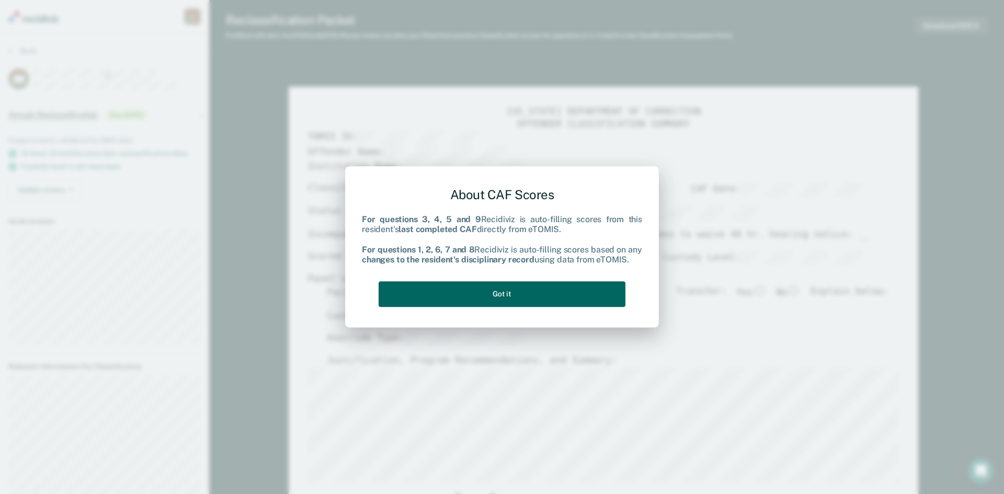
click at [584, 290] on button "Got it" at bounding box center [502, 294] width 247 height 26
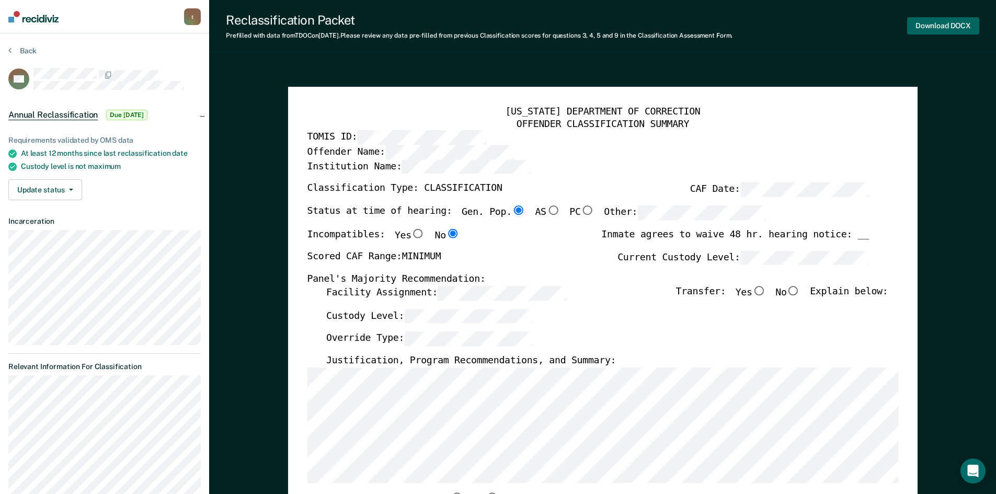
click at [957, 17] on button "Download DOCX" at bounding box center [943, 25] width 72 height 17
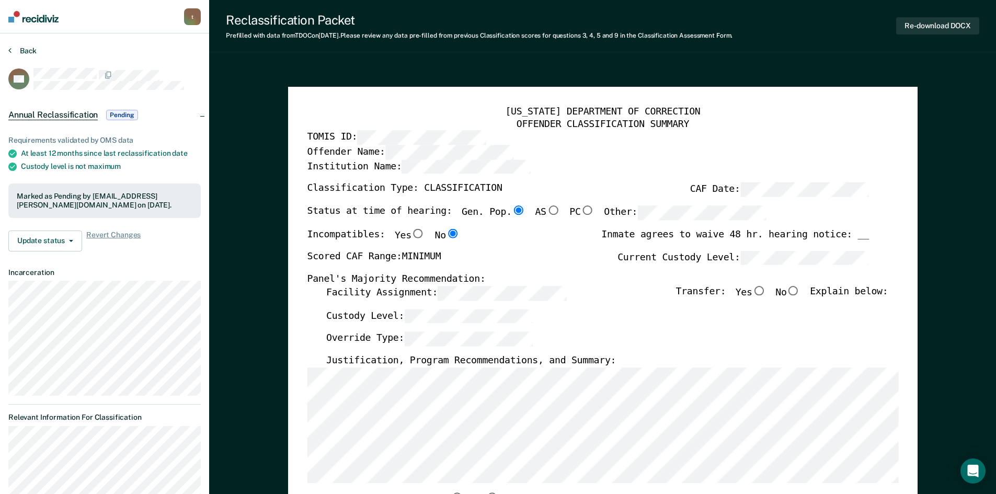
click at [17, 50] on button "Back" at bounding box center [22, 50] width 28 height 9
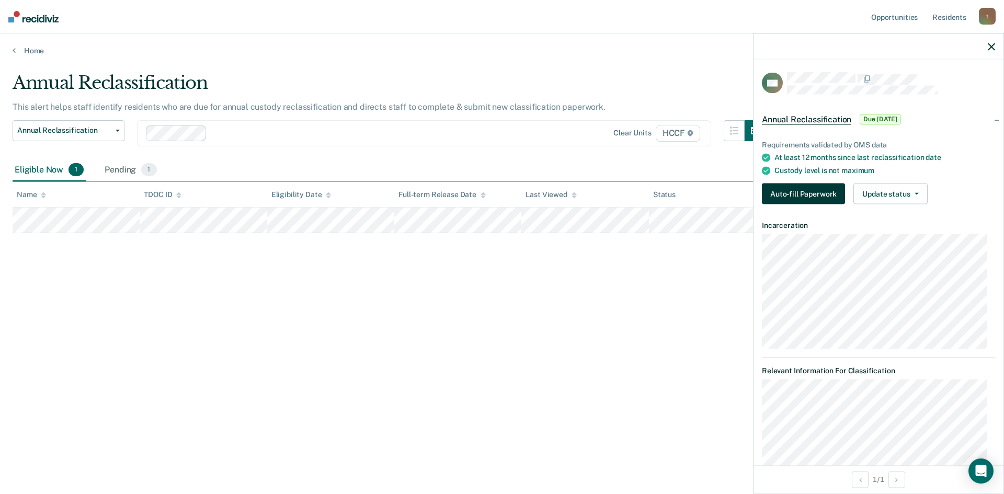
click at [796, 191] on button "Auto-fill Paperwork" at bounding box center [803, 194] width 83 height 21
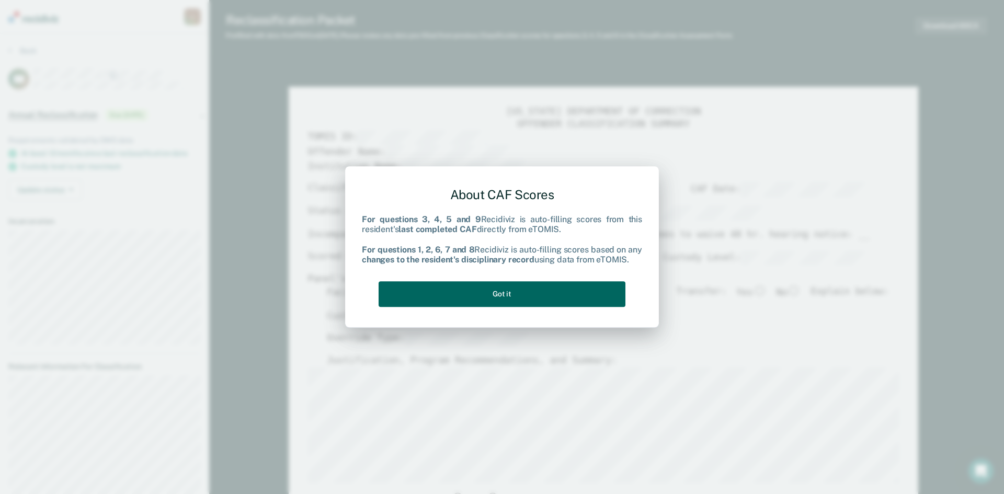
click at [511, 295] on button "Got it" at bounding box center [502, 294] width 247 height 26
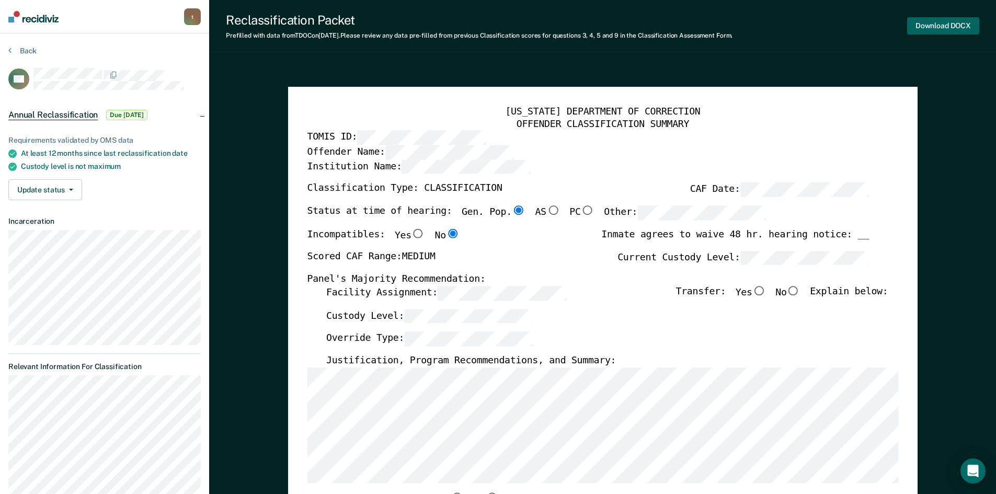
click at [926, 26] on button "Download DOCX" at bounding box center [943, 25] width 72 height 17
type textarea "x"
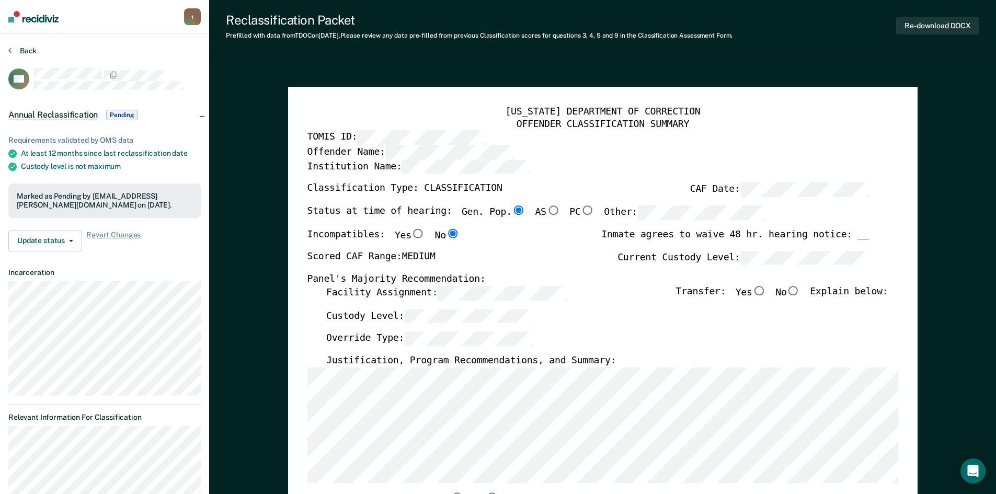
click at [14, 51] on button "Back" at bounding box center [22, 50] width 28 height 9
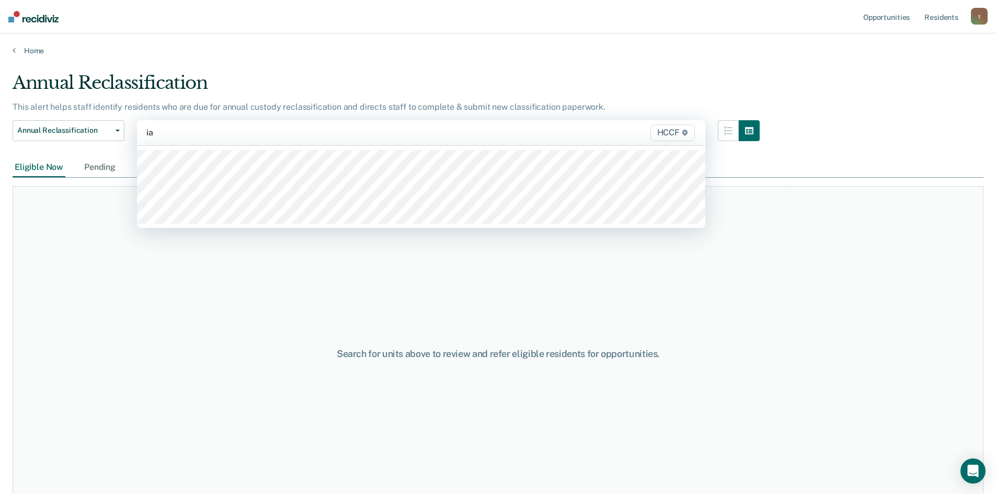
type input "ia2"
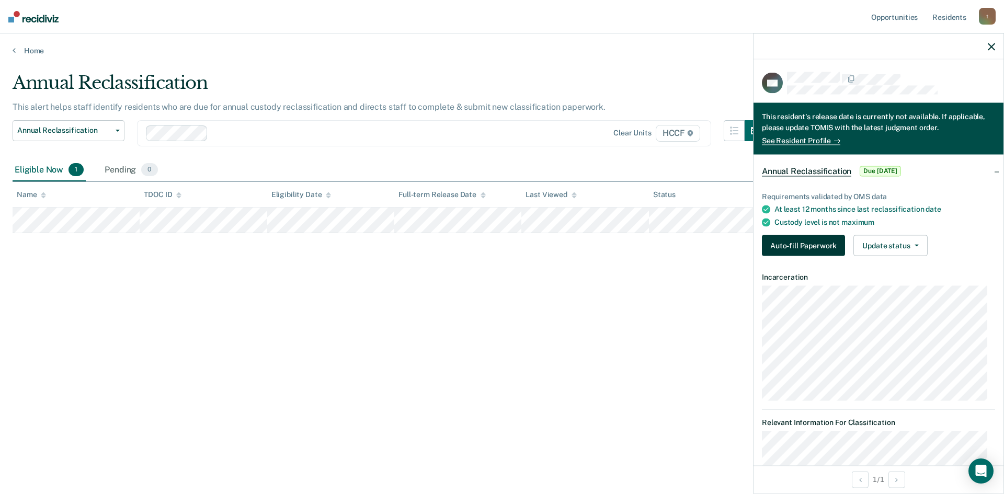
click at [793, 247] on button "Auto-fill Paperwork" at bounding box center [803, 245] width 83 height 21
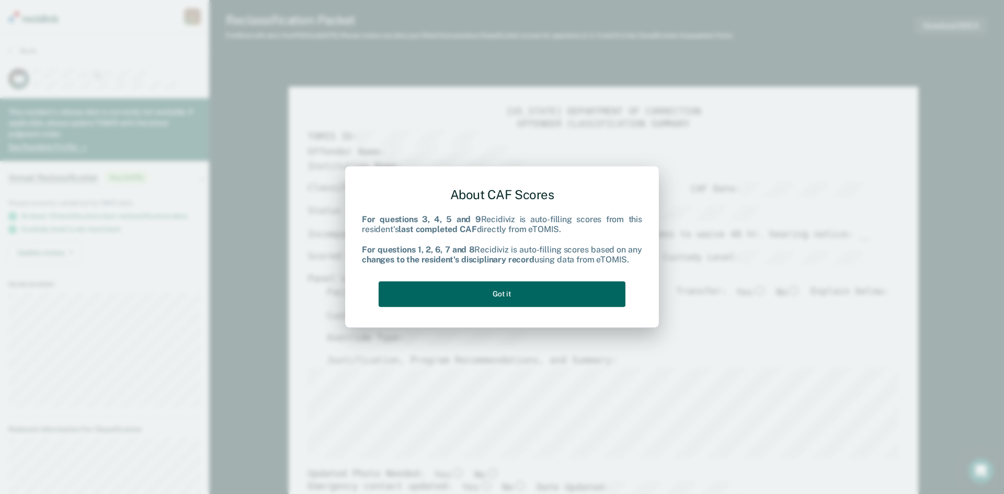
click at [561, 299] on button "Got it" at bounding box center [502, 294] width 247 height 26
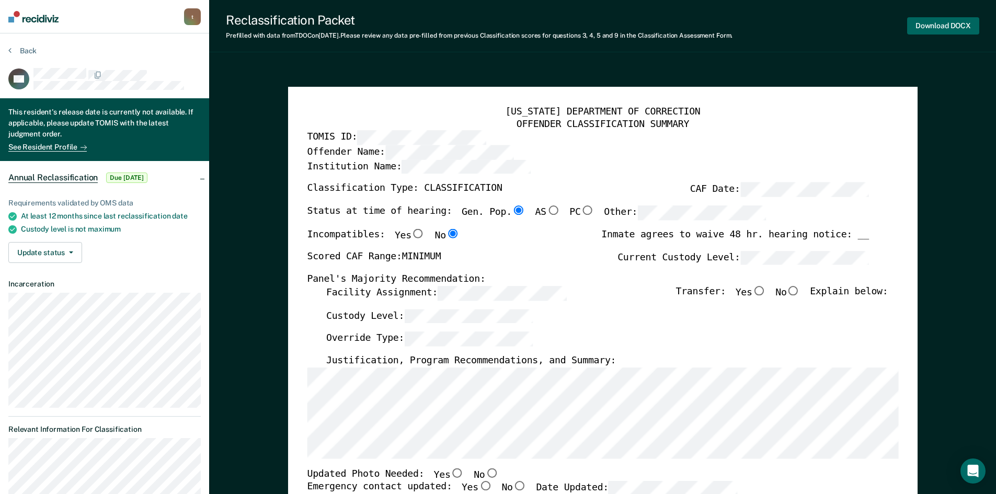
click at [945, 25] on button "Download DOCX" at bounding box center [943, 25] width 72 height 17
type textarea "x"
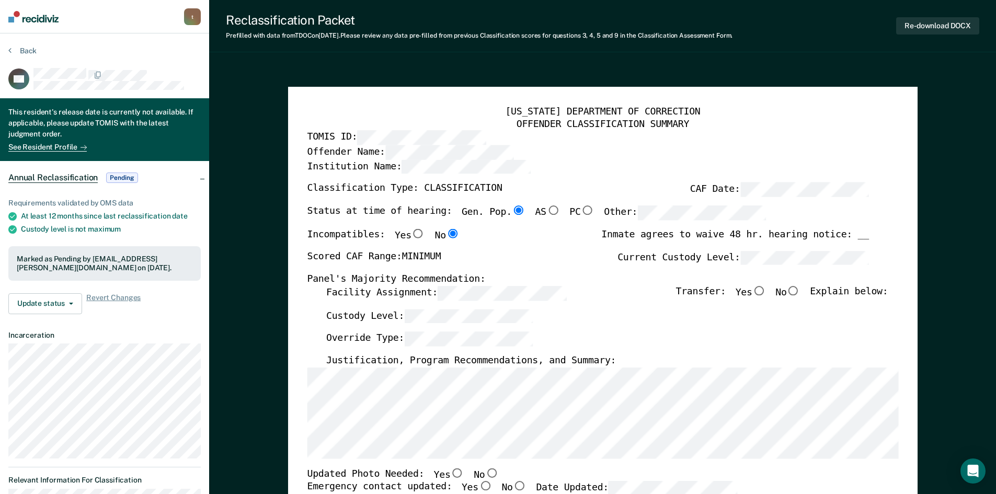
click at [7, 45] on section "Back GK This resident's release date is currently not available. If applicable,…" at bounding box center [104, 303] width 209 height 540
click at [10, 52] on icon at bounding box center [9, 50] width 3 height 8
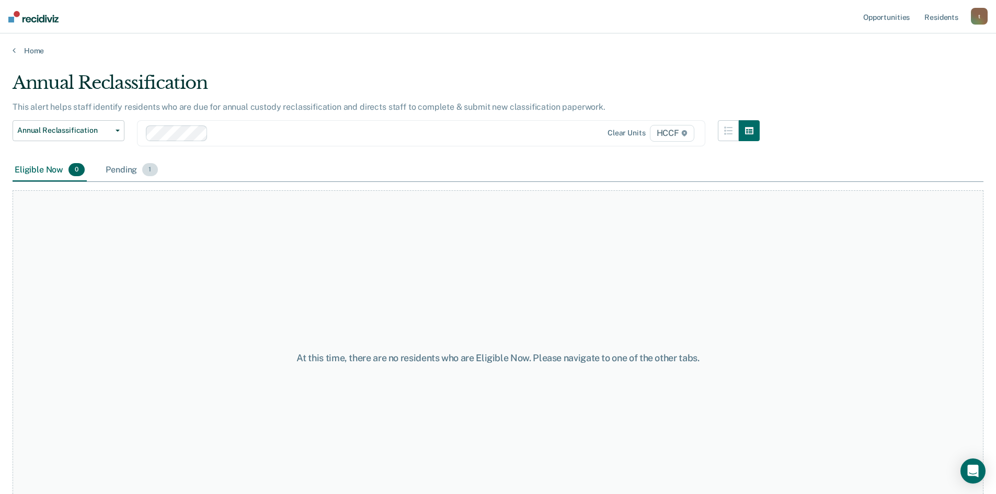
click at [134, 171] on div "Pending 1" at bounding box center [132, 170] width 56 height 23
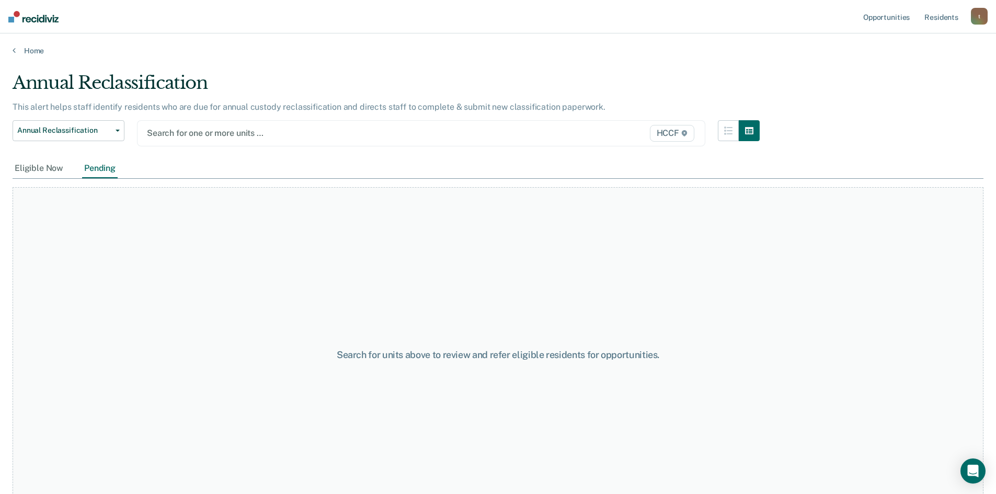
click at [196, 136] on div at bounding box center [338, 133] width 383 height 12
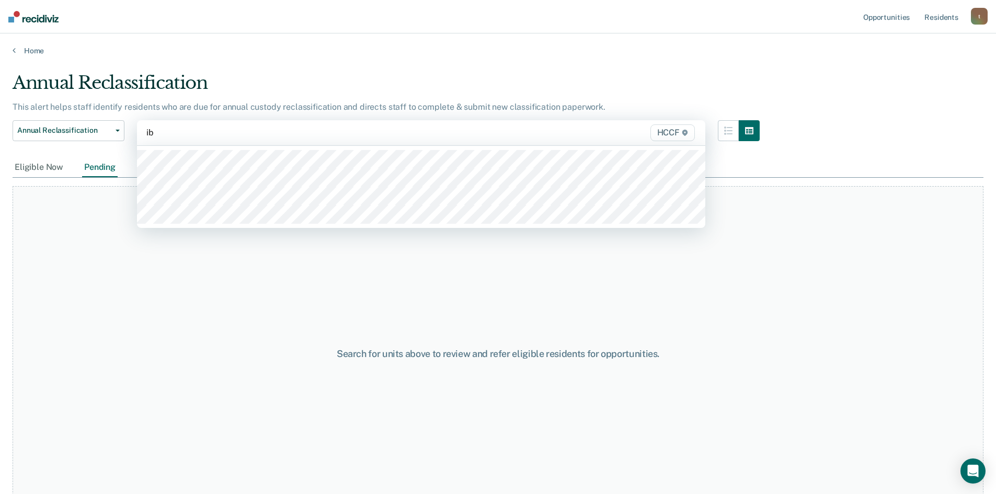
type input "ib2"
type input "ic1"
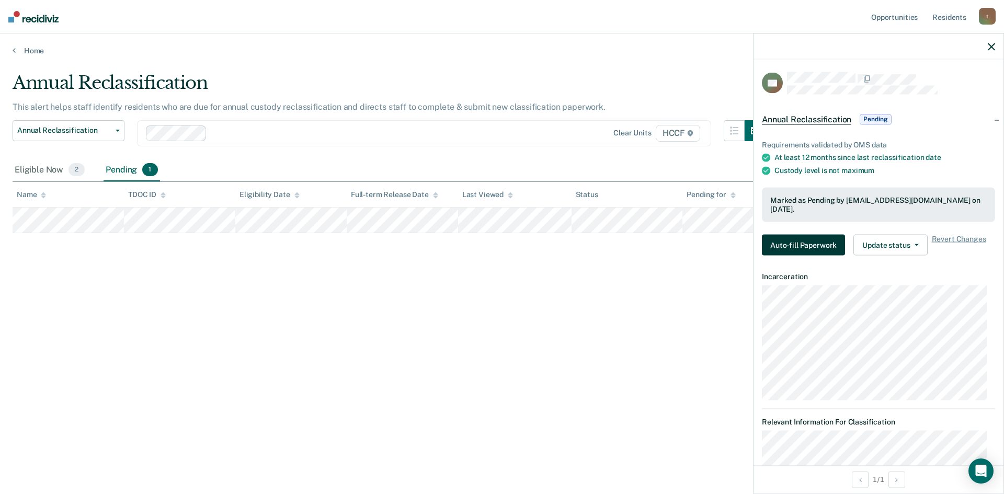
click at [815, 248] on button "Auto-fill Paperwork" at bounding box center [803, 245] width 83 height 21
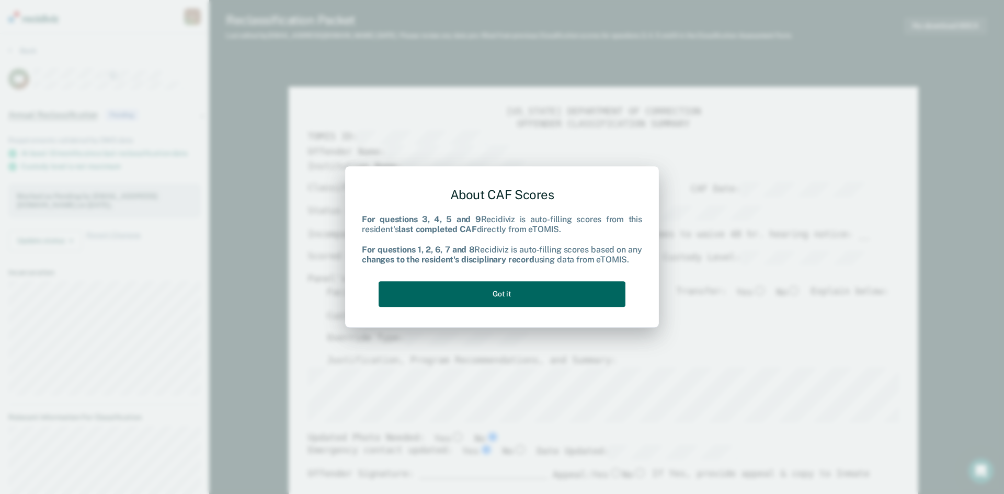
drag, startPoint x: 555, startPoint y: 290, endPoint x: 581, endPoint y: 279, distance: 27.4
click at [555, 289] on button "Got it" at bounding box center [502, 294] width 247 height 26
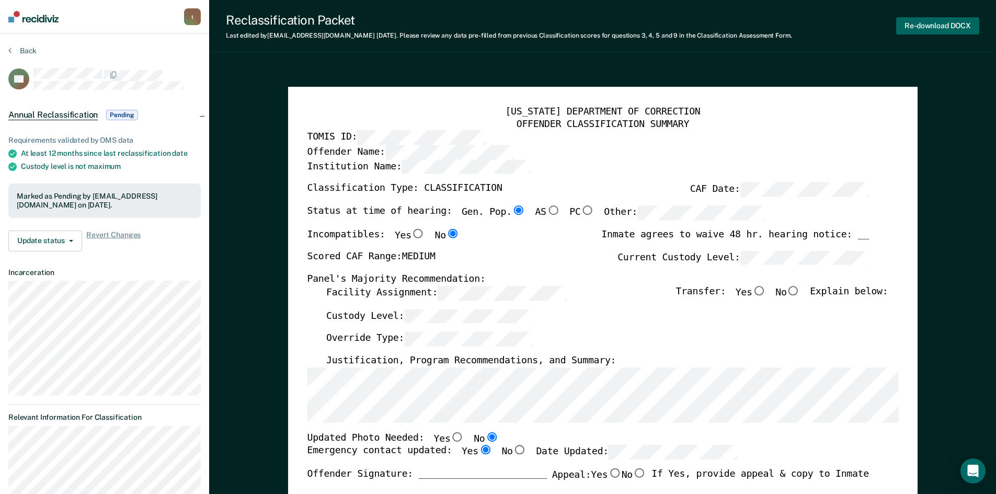
click at [939, 24] on button "Re-download DOCX" at bounding box center [937, 25] width 83 height 17
click at [14, 50] on button "Back" at bounding box center [22, 50] width 28 height 9
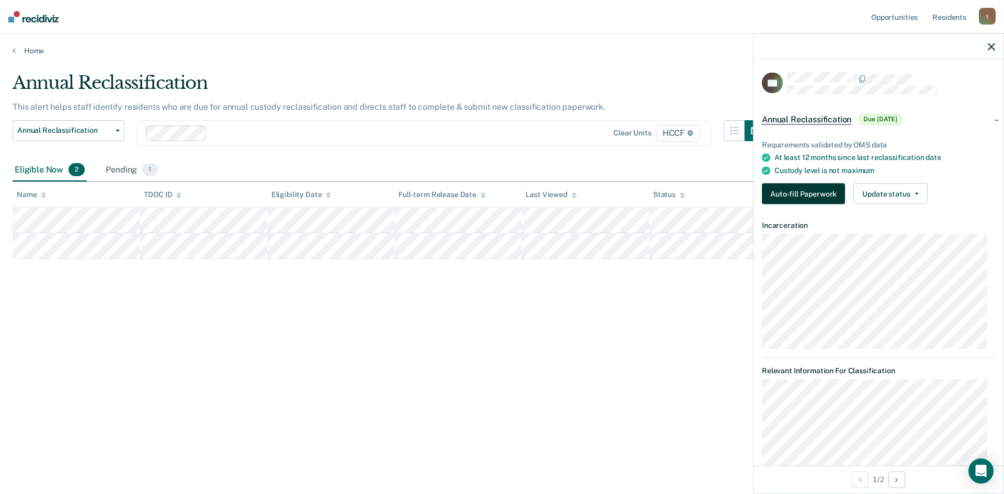
click at [787, 197] on button "Auto-fill Paperwork" at bounding box center [803, 194] width 83 height 21
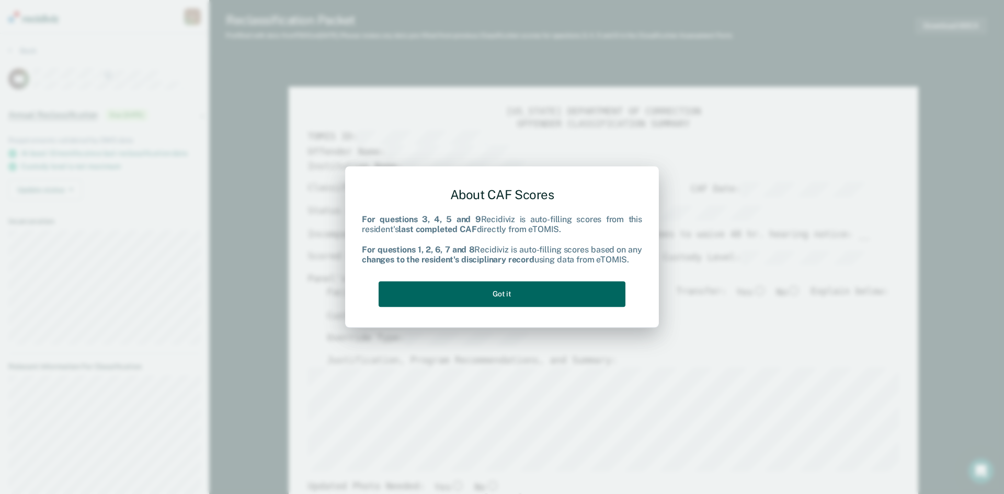
click at [551, 291] on button "Got it" at bounding box center [502, 294] width 247 height 26
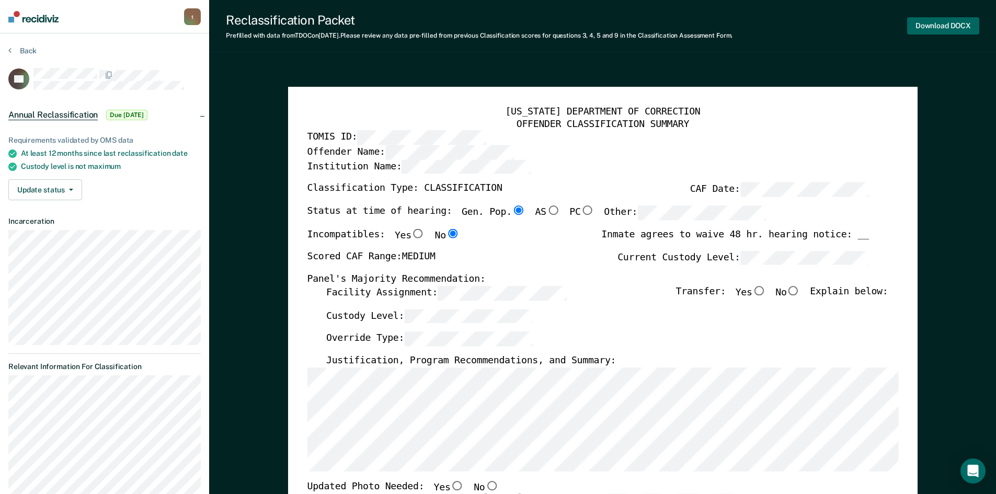
click at [922, 31] on button "Download DOCX" at bounding box center [943, 25] width 72 height 17
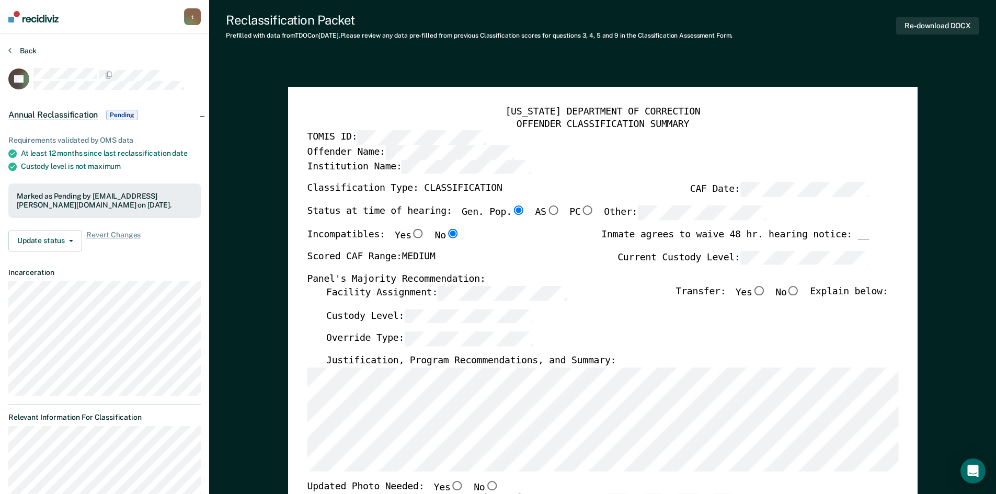
drag, startPoint x: 8, startPoint y: 50, endPoint x: 10, endPoint y: 57, distance: 7.0
click at [10, 48] on icon at bounding box center [9, 50] width 3 height 8
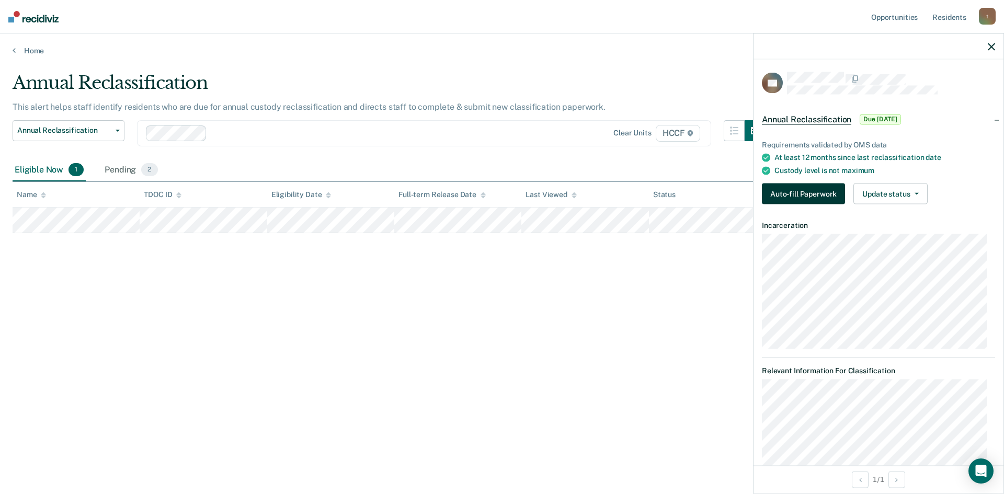
click at [795, 194] on button "Auto-fill Paperwork" at bounding box center [803, 194] width 83 height 21
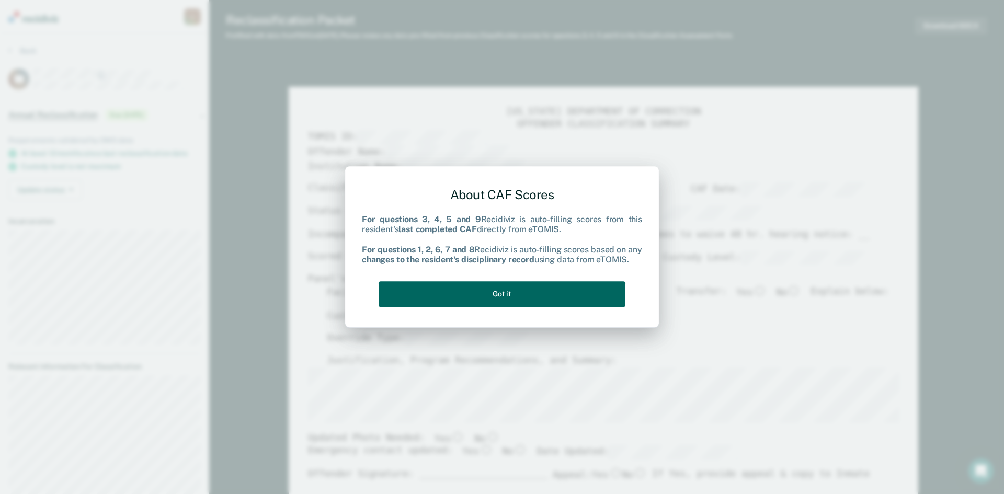
click at [515, 292] on button "Got it" at bounding box center [502, 294] width 247 height 26
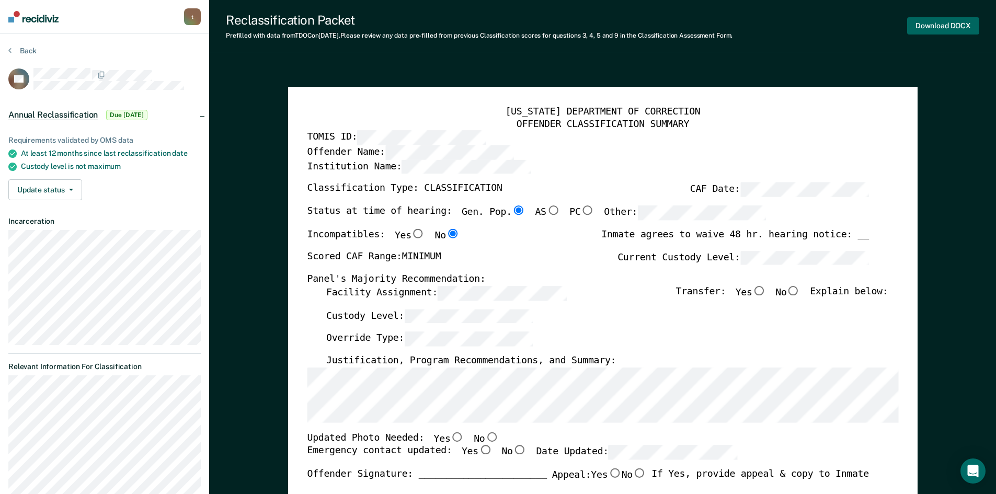
click at [939, 20] on button "Download DOCX" at bounding box center [943, 25] width 72 height 17
type textarea "x"
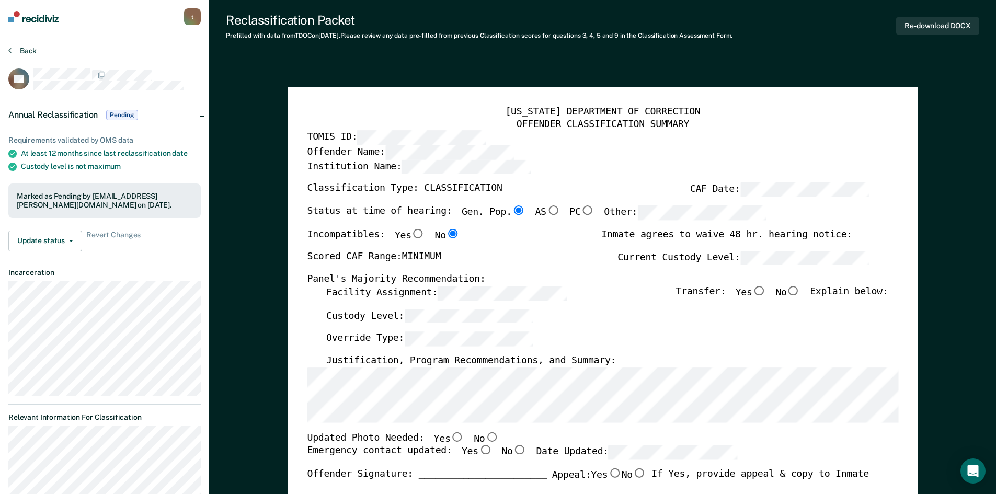
click at [11, 55] on button "Back" at bounding box center [22, 50] width 28 height 9
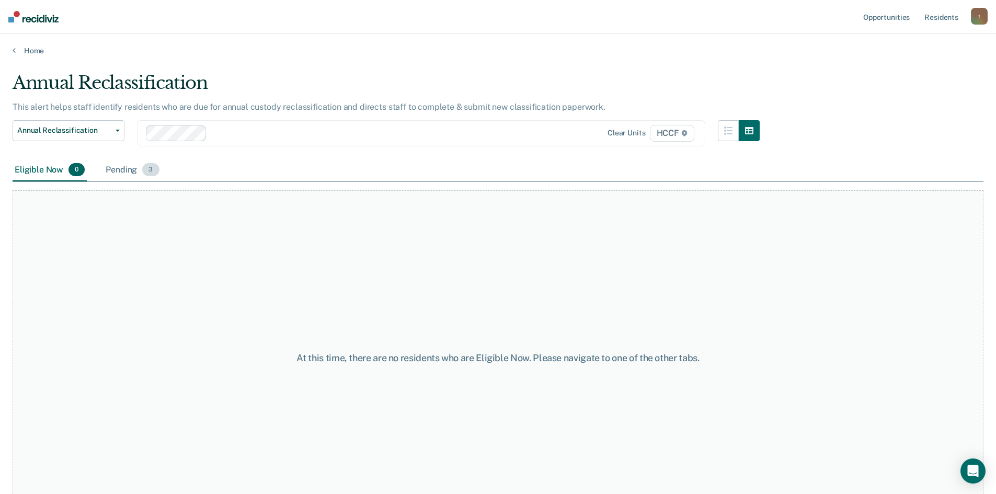
click at [122, 170] on div "Pending 3" at bounding box center [133, 170] width 58 height 23
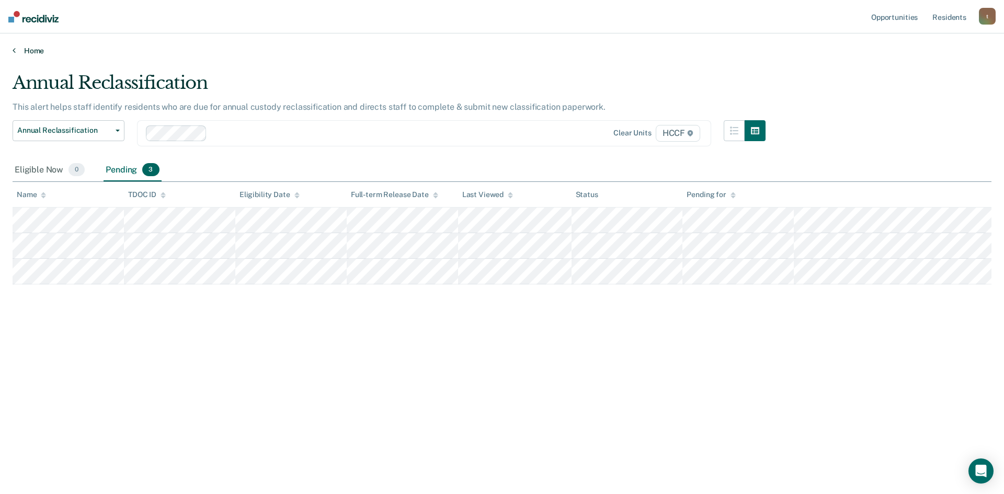
click at [19, 50] on link "Home" at bounding box center [502, 50] width 979 height 9
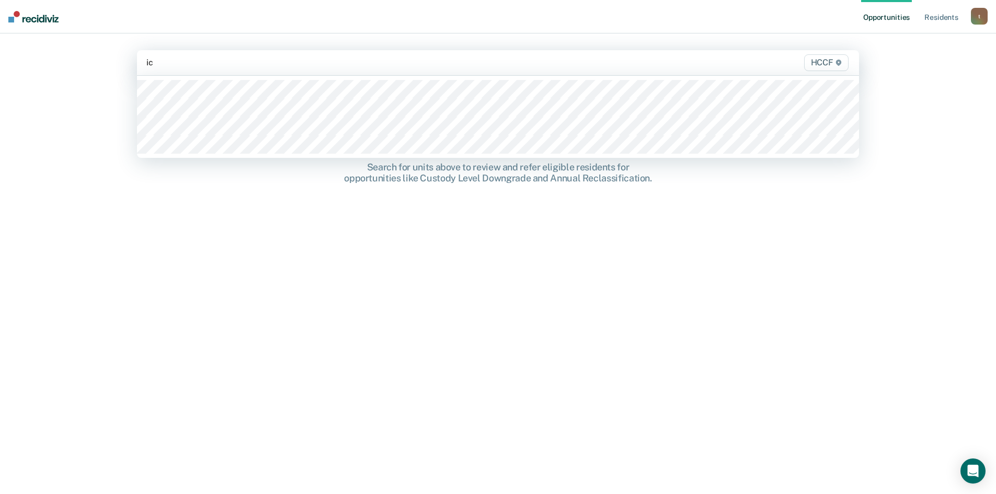
type input "ic2"
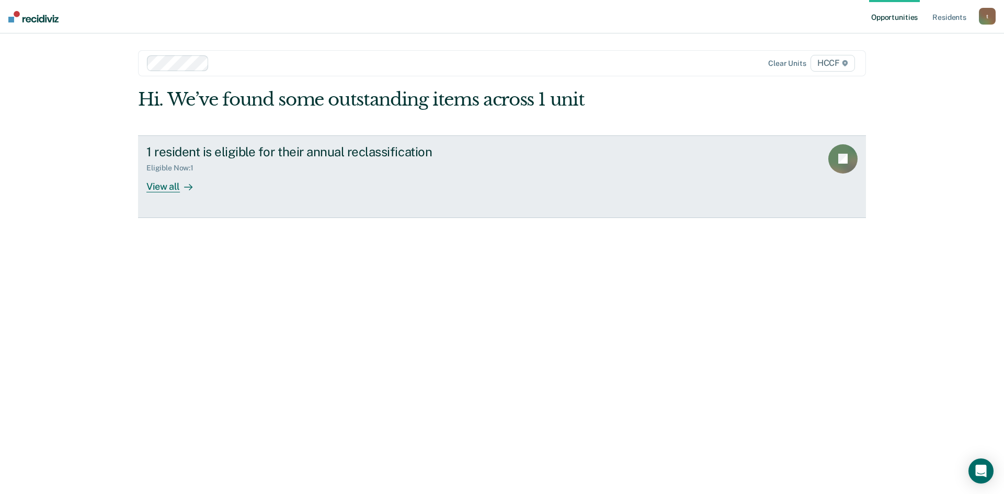
click at [164, 183] on div "View all" at bounding box center [175, 182] width 59 height 20
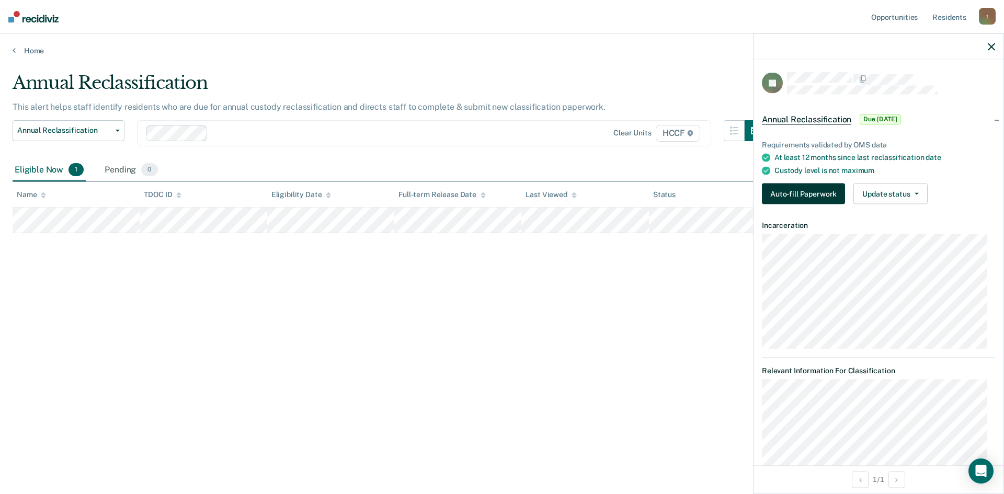
click at [802, 192] on button "Auto-fill Paperwork" at bounding box center [803, 194] width 83 height 21
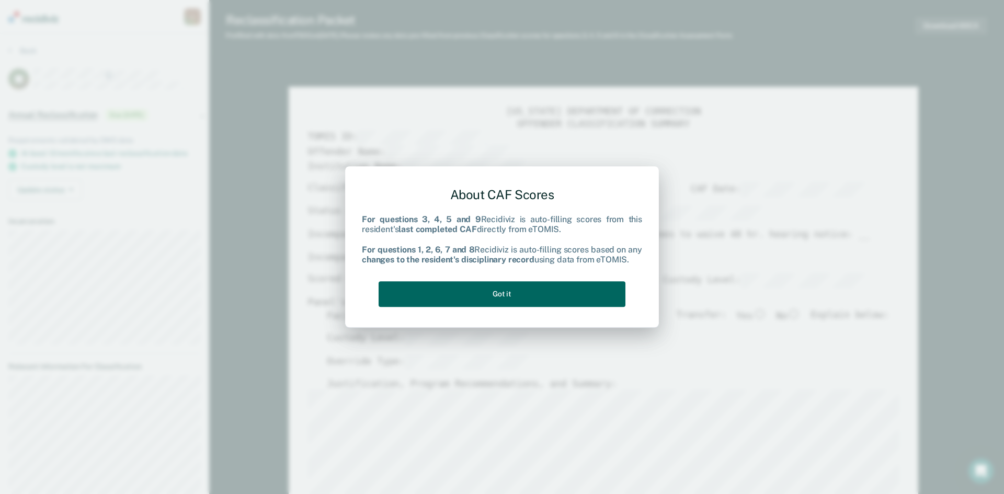
click at [545, 291] on button "Got it" at bounding box center [502, 294] width 247 height 26
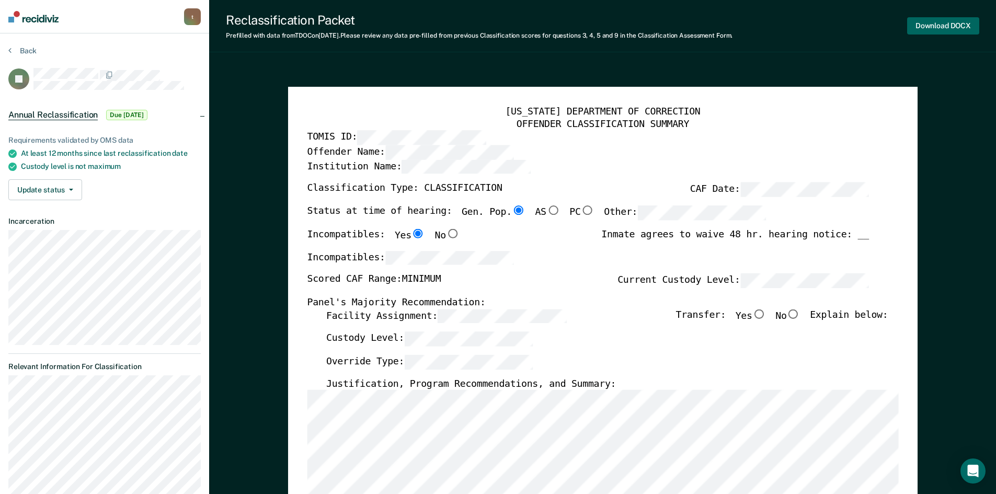
click at [935, 25] on button "Download DOCX" at bounding box center [943, 25] width 72 height 17
type textarea "x"
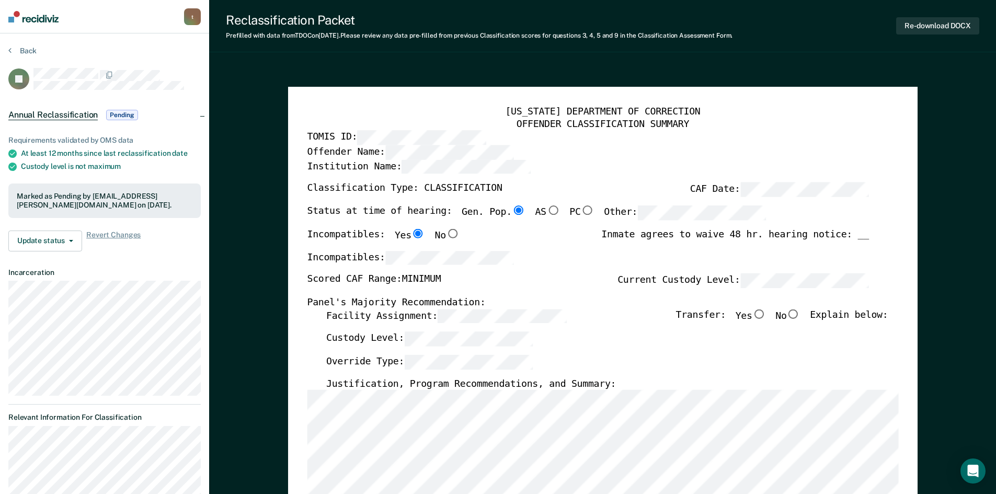
click at [11, 51] on icon at bounding box center [9, 50] width 3 height 8
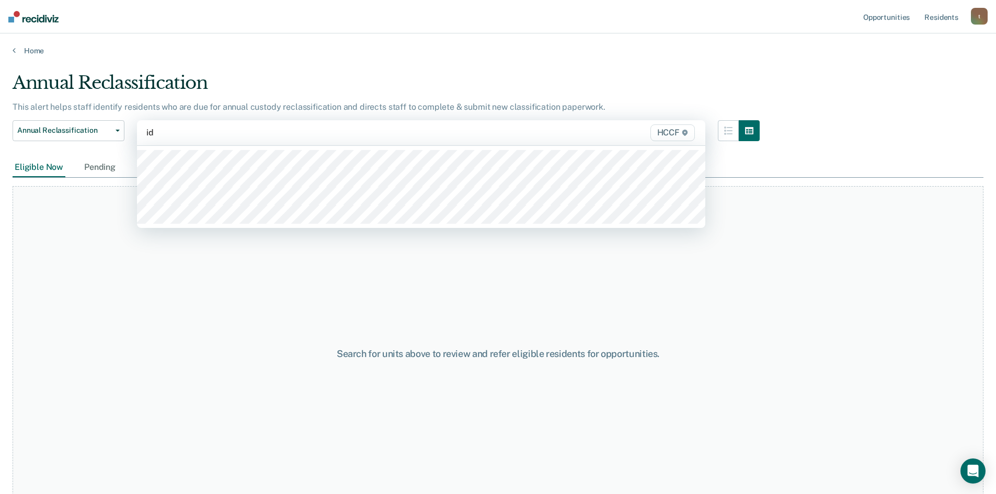
type input "id1"
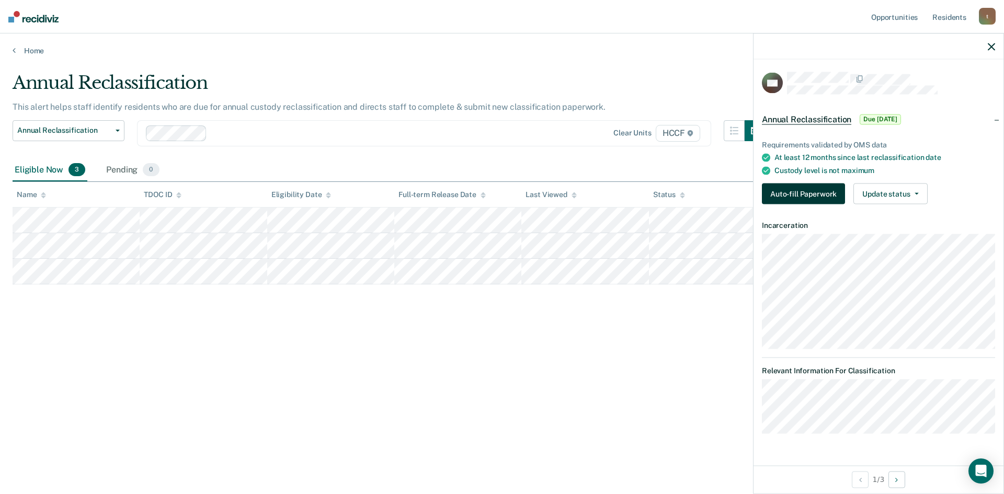
click at [802, 197] on button "Auto-fill Paperwork" at bounding box center [803, 194] width 83 height 21
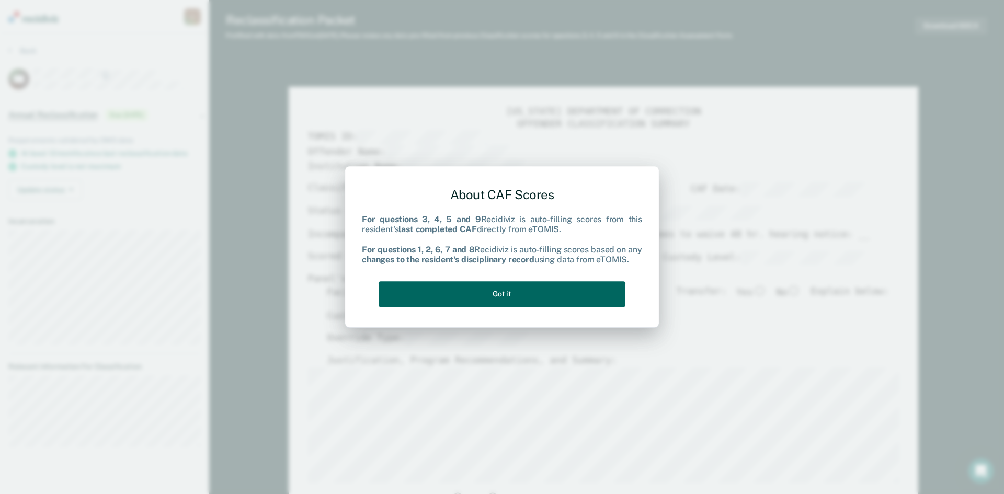
click at [536, 288] on button "Got it" at bounding box center [502, 294] width 247 height 26
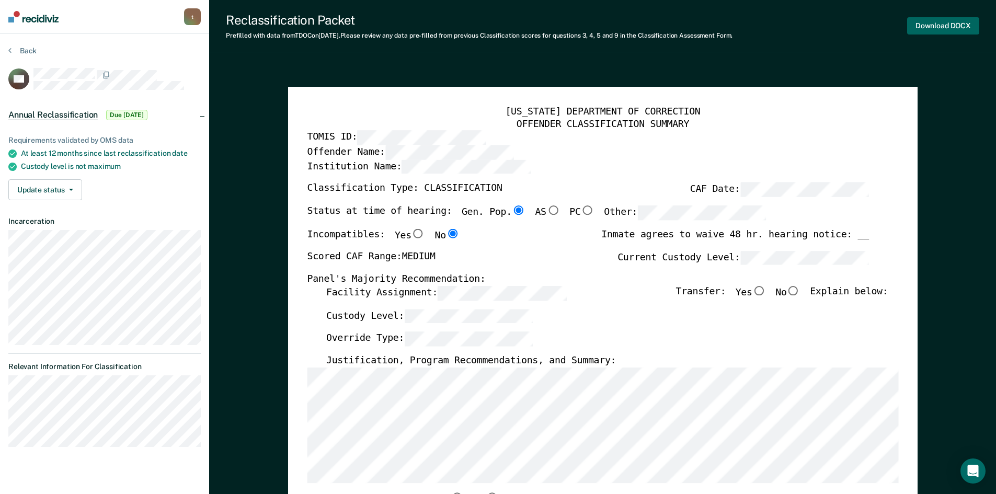
click at [953, 26] on button "Download DOCX" at bounding box center [943, 25] width 72 height 17
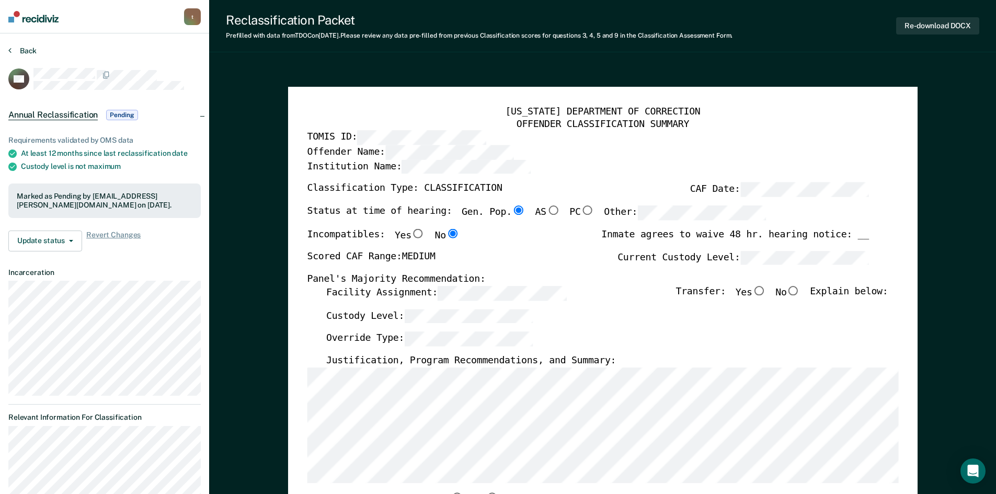
click at [12, 49] on button "Back" at bounding box center [22, 50] width 28 height 9
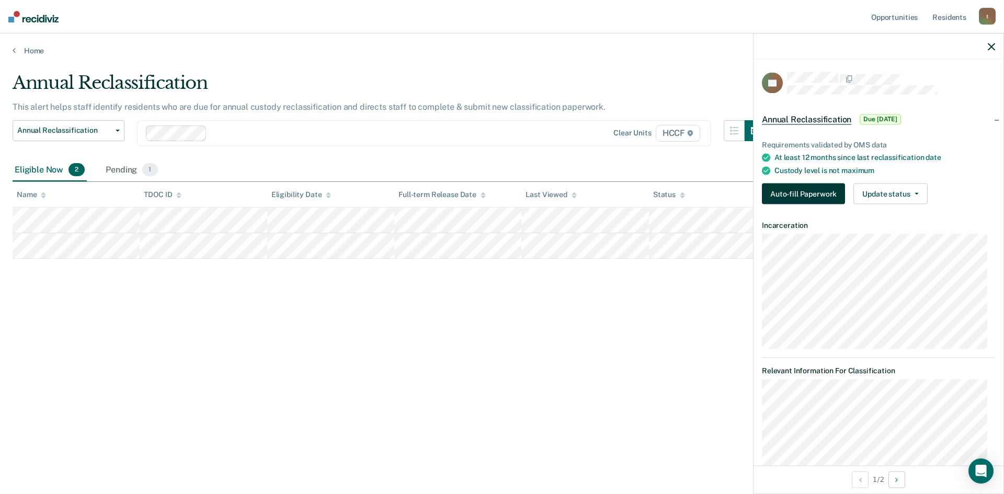
click at [814, 196] on button "Auto-fill Paperwork" at bounding box center [803, 194] width 83 height 21
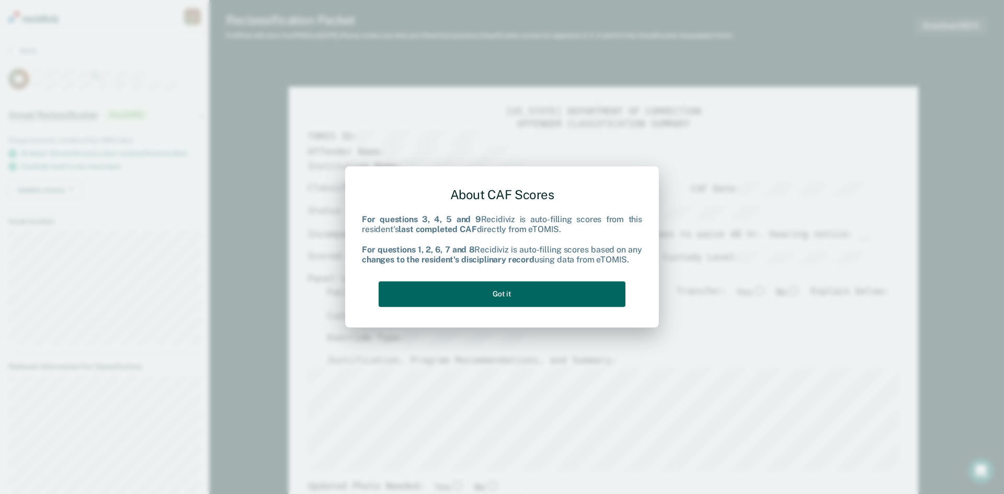
click at [528, 294] on button "Got it" at bounding box center [502, 294] width 247 height 26
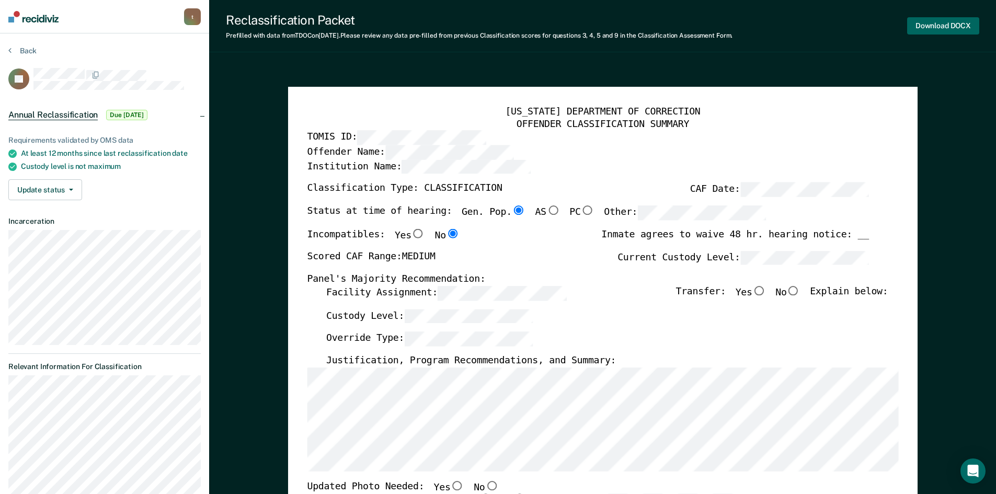
click at [934, 29] on button "Download DOCX" at bounding box center [943, 25] width 72 height 17
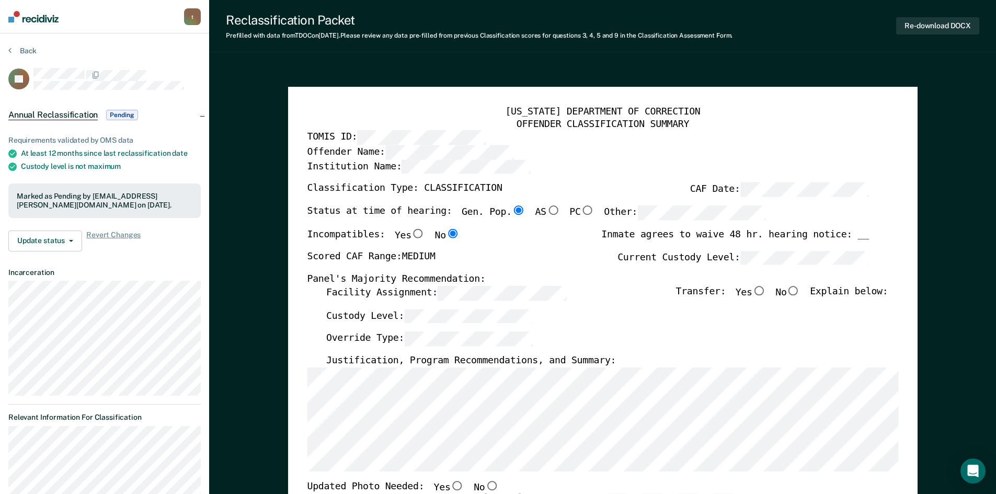
click at [6, 47] on section "Back AJ Annual Reclassification Pending Requirements validated by OMS data At l…" at bounding box center [104, 424] width 209 height 783
click at [10, 46] on icon at bounding box center [9, 50] width 3 height 8
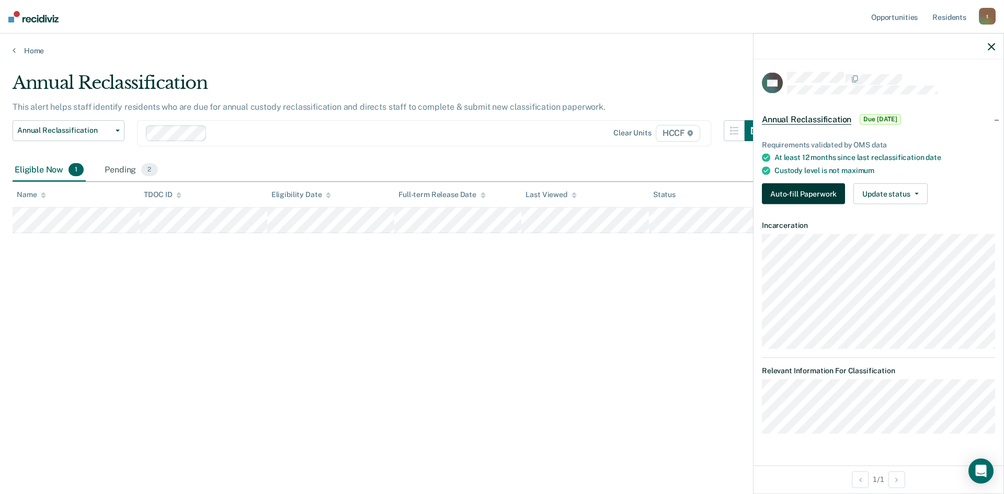
click at [808, 196] on button "Auto-fill Paperwork" at bounding box center [803, 194] width 83 height 21
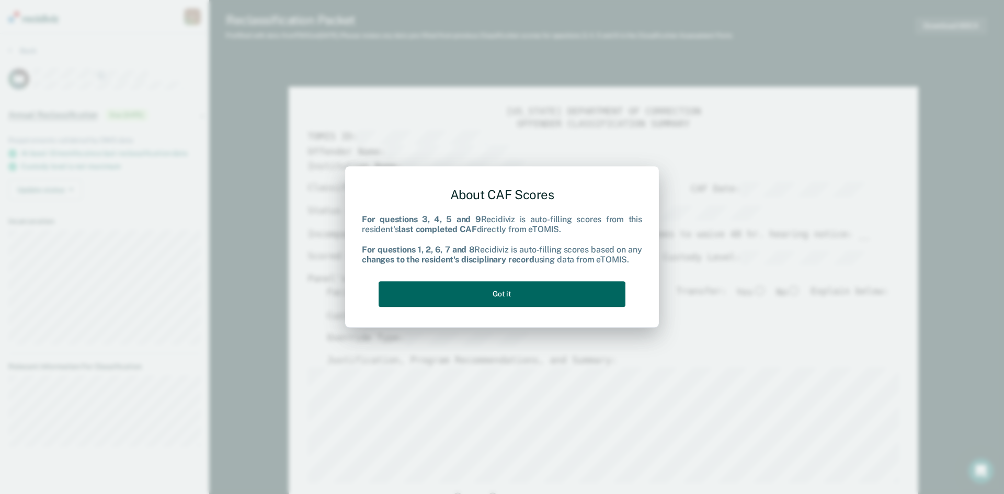
click at [530, 290] on button "Got it" at bounding box center [502, 294] width 247 height 26
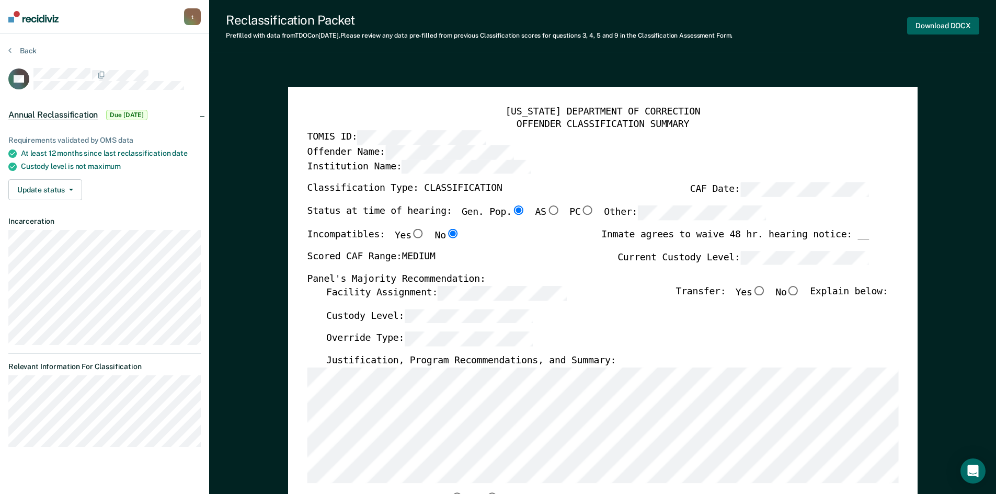
click at [927, 23] on button "Download DOCX" at bounding box center [943, 25] width 72 height 17
type textarea "x"
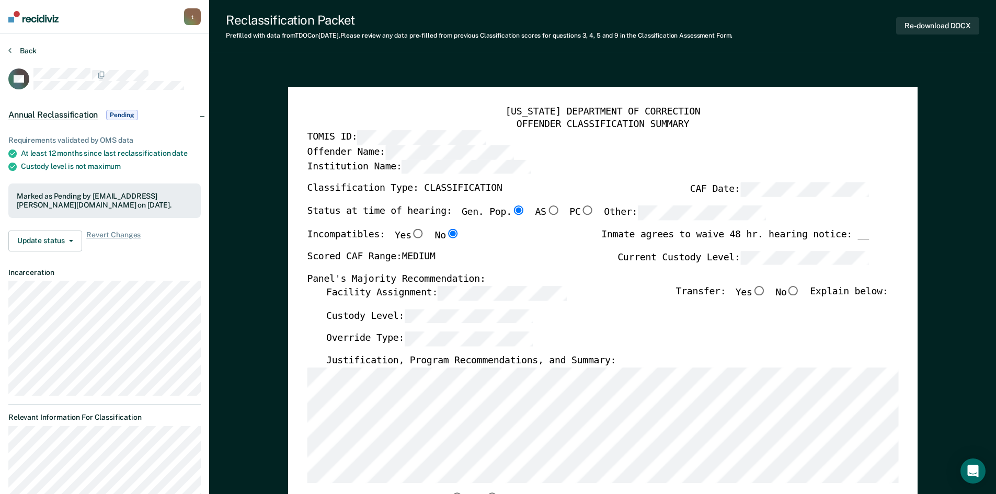
click at [9, 50] on icon at bounding box center [9, 50] width 3 height 8
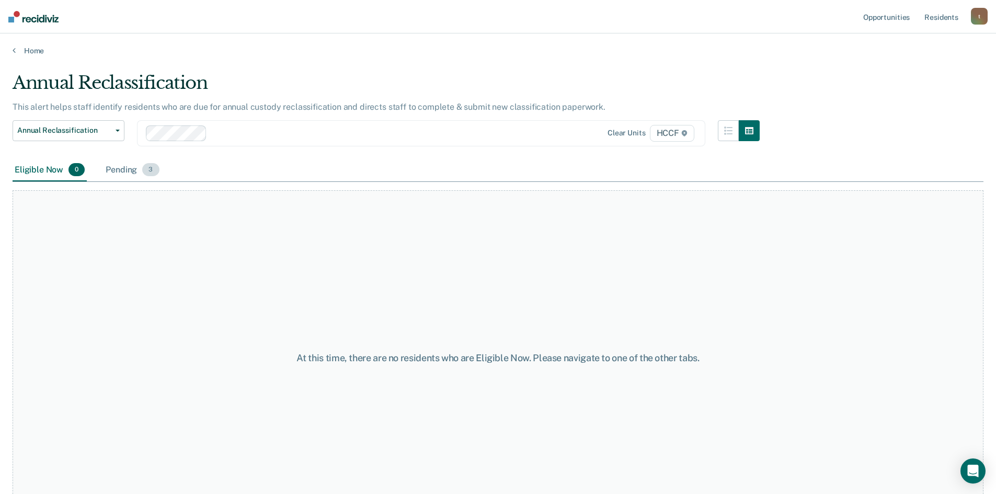
click at [137, 172] on div "Pending 3" at bounding box center [133, 170] width 58 height 23
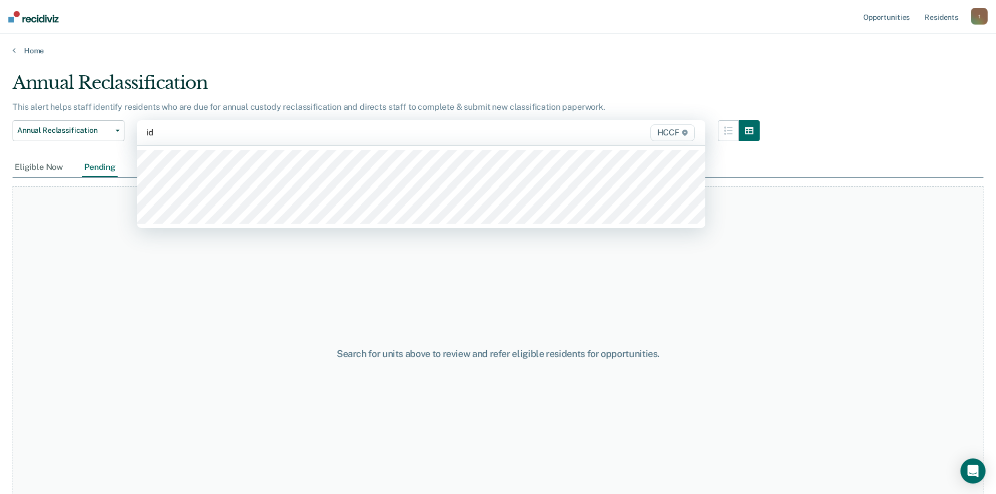
type input "id2"
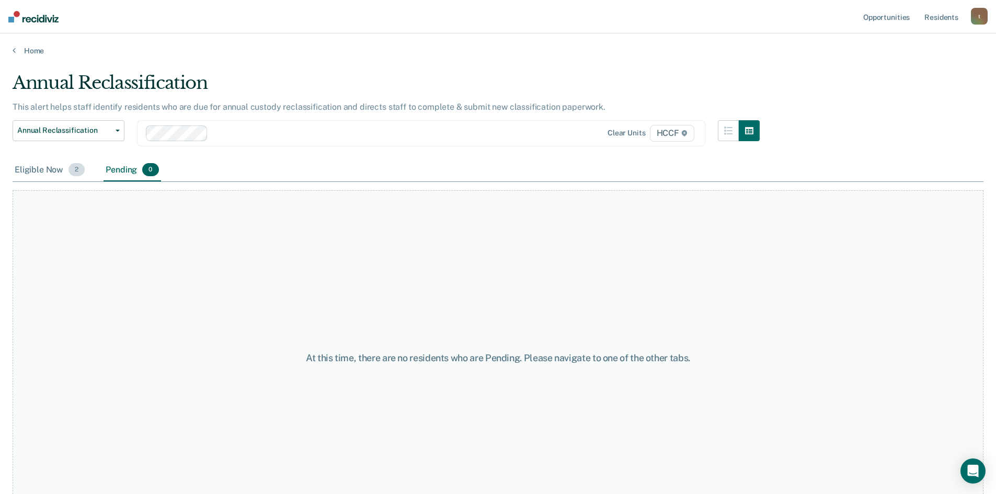
click at [33, 167] on div "Eligible Now 2" at bounding box center [50, 170] width 74 height 23
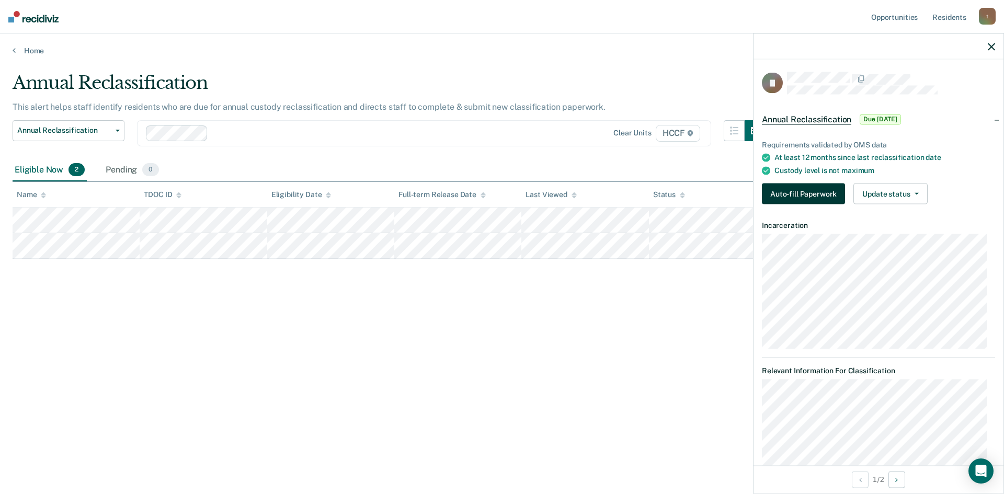
click at [798, 193] on button "Auto-fill Paperwork" at bounding box center [803, 194] width 83 height 21
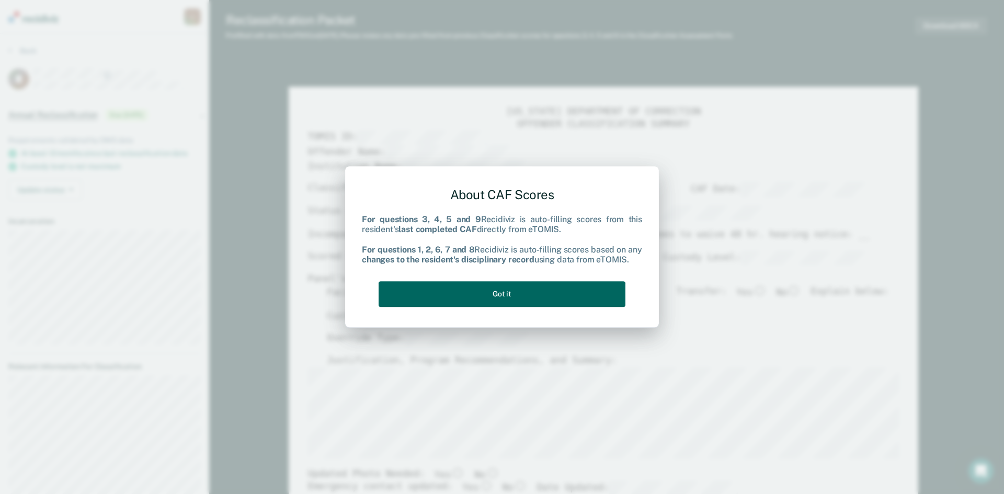
click at [537, 293] on button "Got it" at bounding box center [502, 294] width 247 height 26
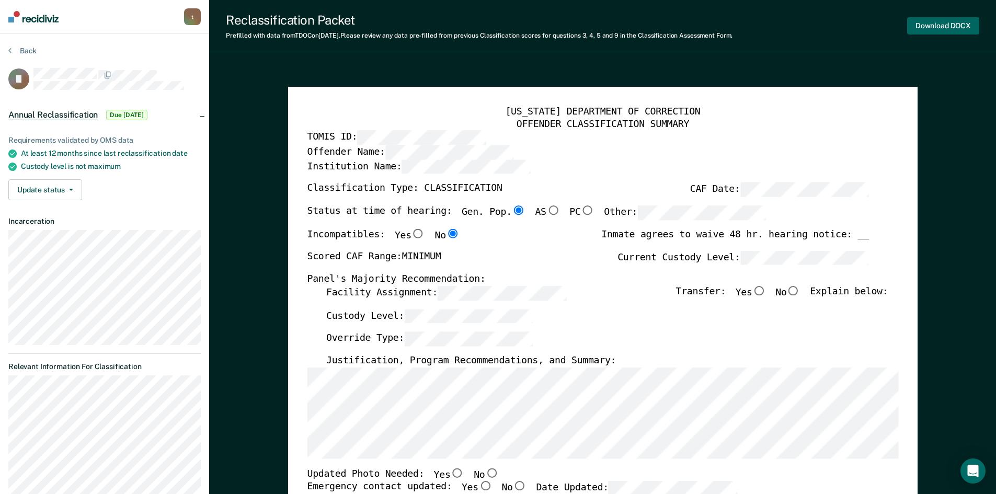
click at [934, 28] on button "Download DOCX" at bounding box center [943, 25] width 72 height 17
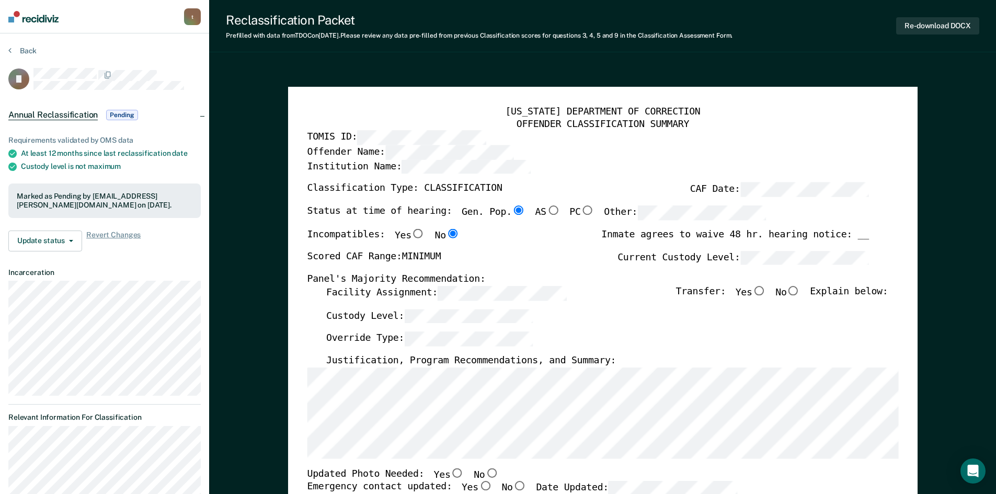
click at [11, 46] on section "Back JJ Annual Reclassification Pending Requirements validated by OMS data At l…" at bounding box center [104, 392] width 209 height 718
click at [11, 49] on icon at bounding box center [9, 50] width 3 height 8
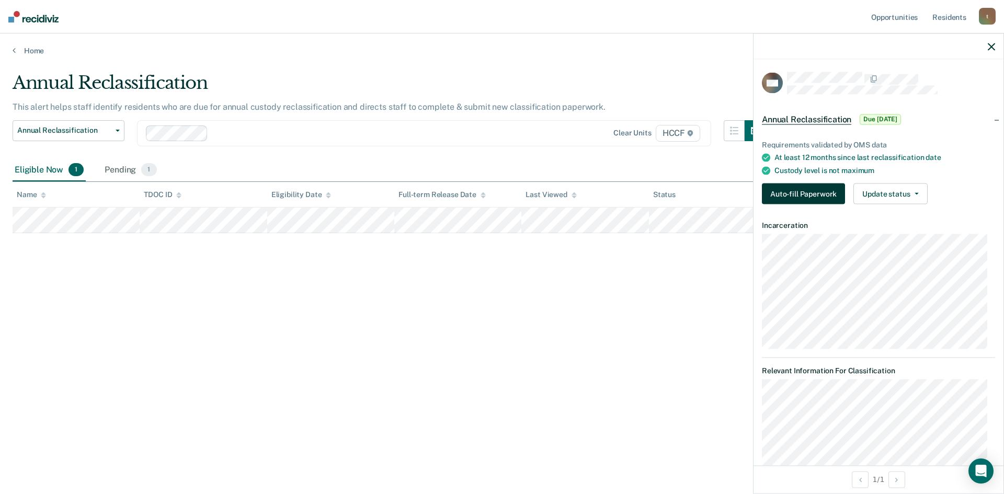
click at [811, 194] on button "Auto-fill Paperwork" at bounding box center [803, 194] width 83 height 21
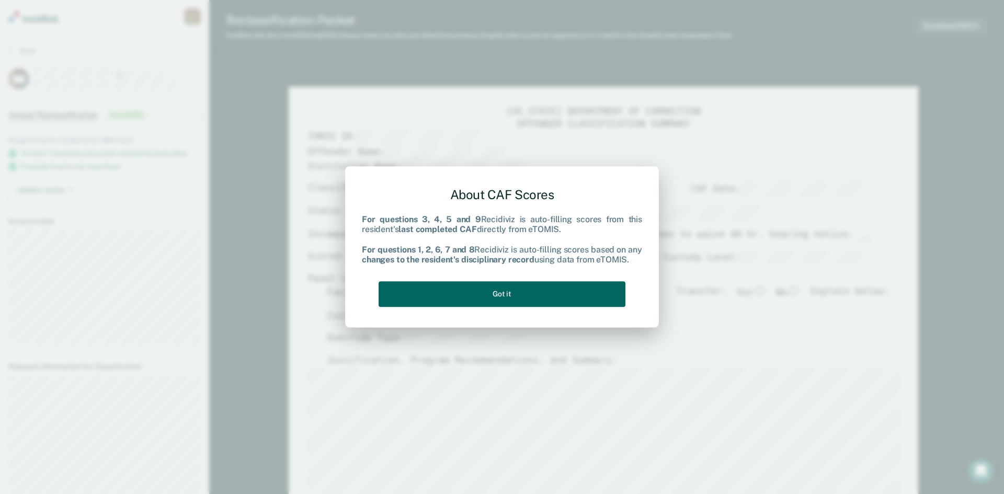
click at [528, 294] on button "Got it" at bounding box center [502, 294] width 247 height 26
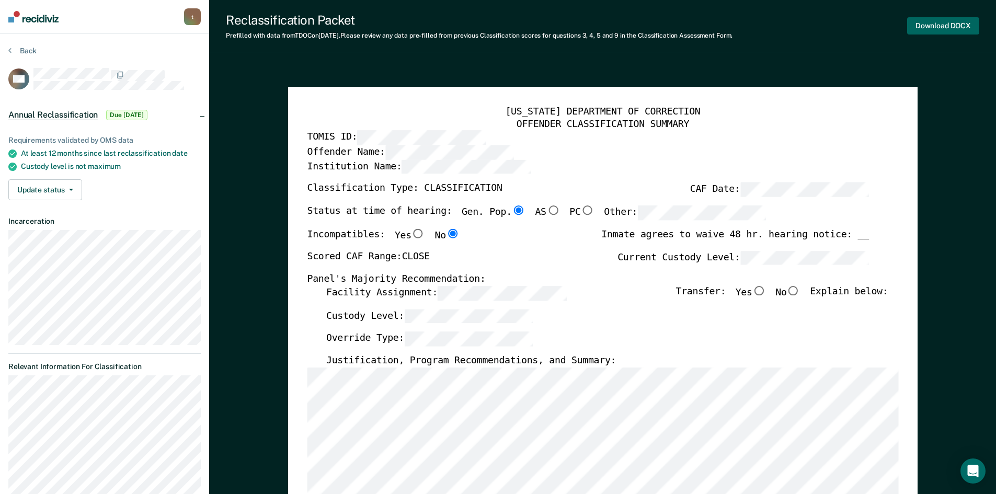
click at [926, 26] on button "Download DOCX" at bounding box center [943, 25] width 72 height 17
type textarea "x"
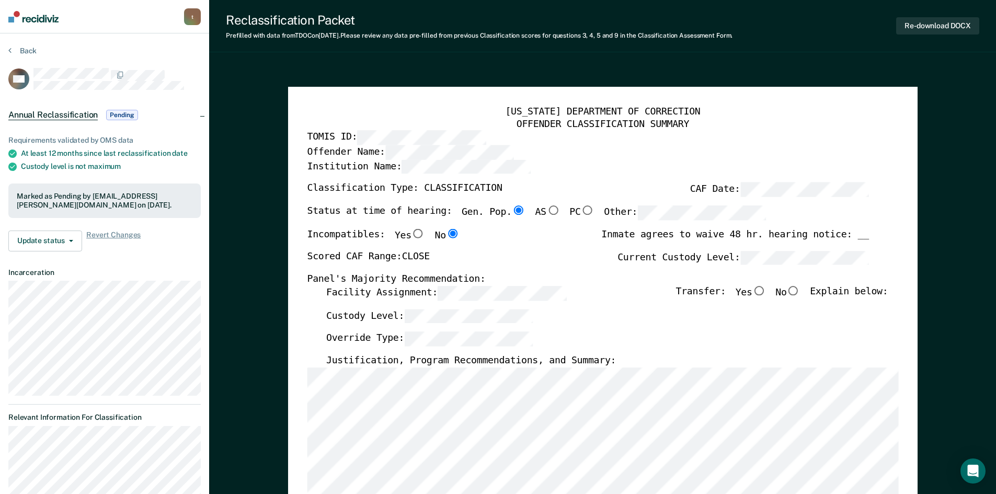
click at [6, 49] on section "Back TW Annual Reclassification Pending Requirements validated by OMS data At l…" at bounding box center [104, 413] width 209 height 760
click at [13, 51] on button "Back" at bounding box center [22, 50] width 28 height 9
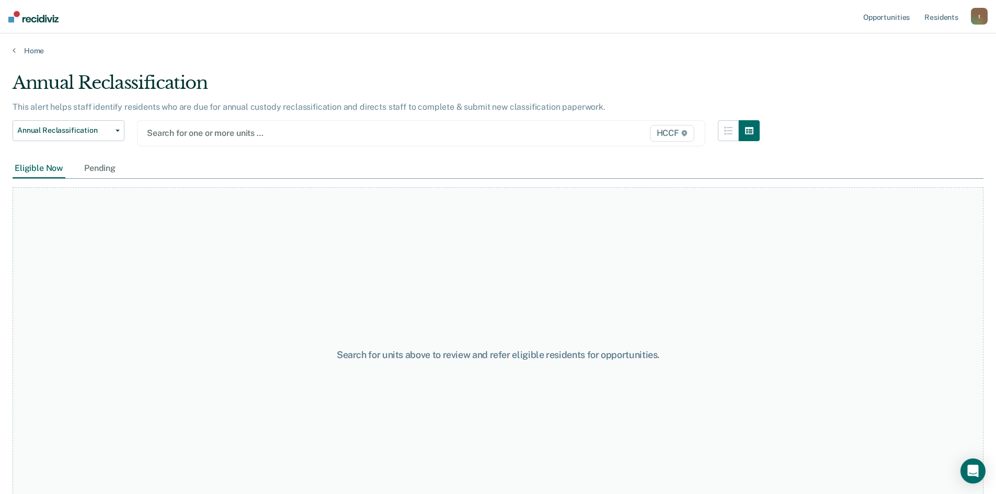
click at [198, 134] on div at bounding box center [338, 133] width 383 height 12
